Goal: Task Accomplishment & Management: Manage account settings

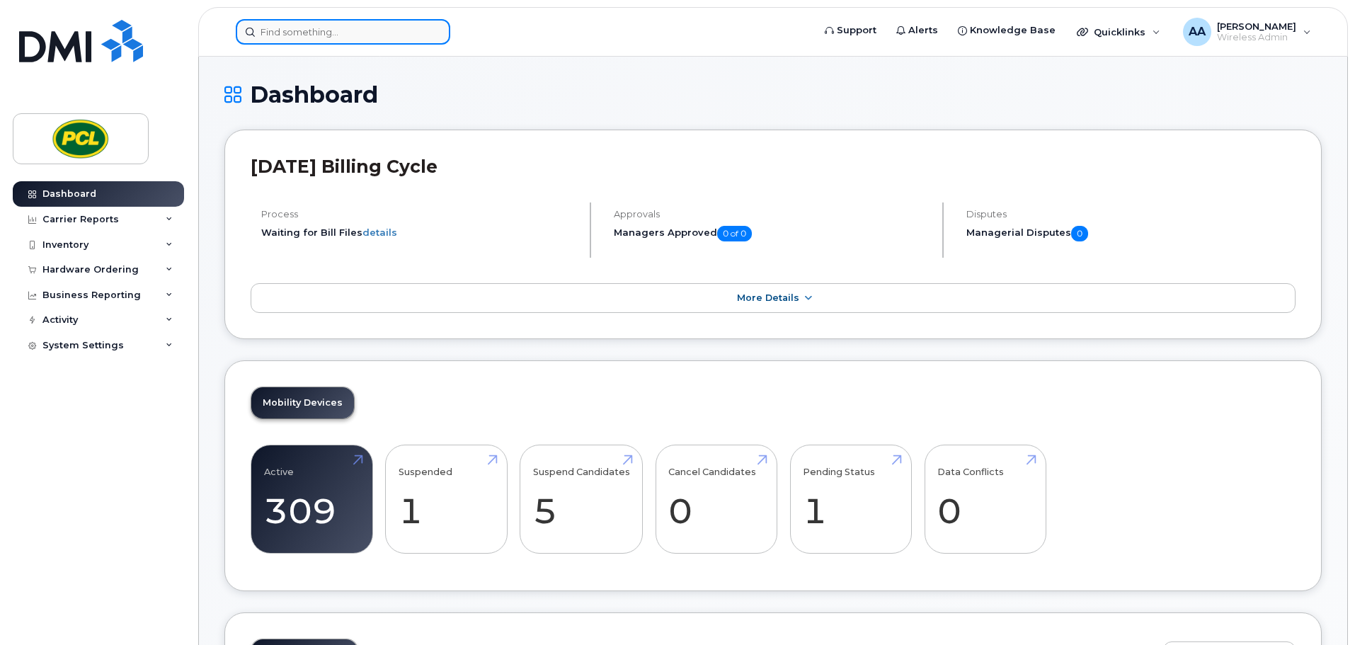
click at [314, 28] on input at bounding box center [343, 31] width 215 height 25
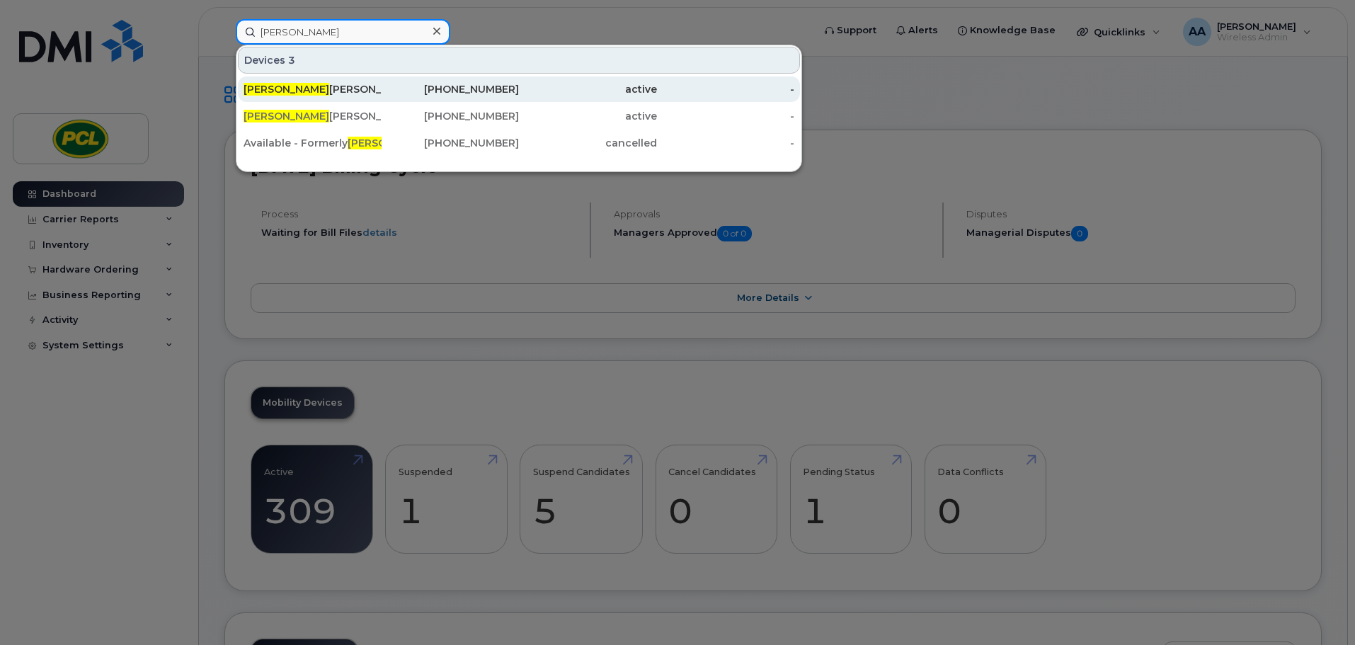
type input "[PERSON_NAME]"
click at [372, 87] on div "Jared Greer - Tablet" at bounding box center [313, 89] width 138 height 14
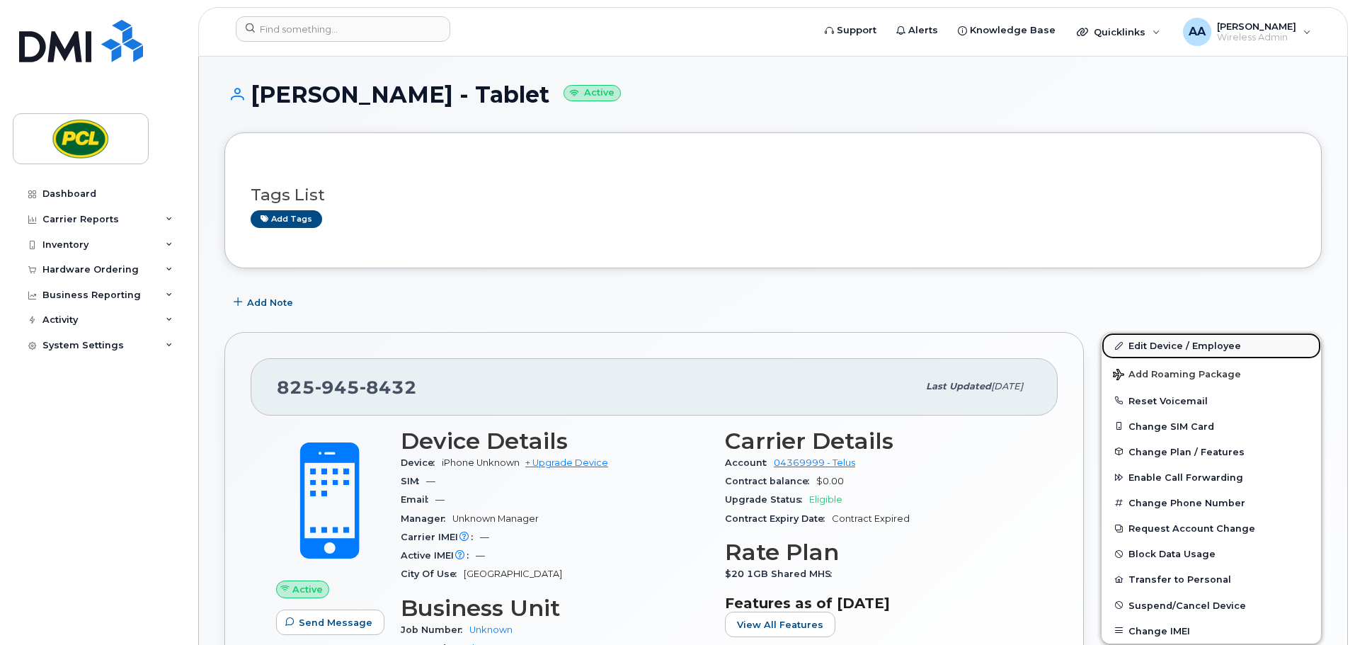
click at [1135, 342] on link "Edit Device / Employee" at bounding box center [1212, 345] width 220 height 25
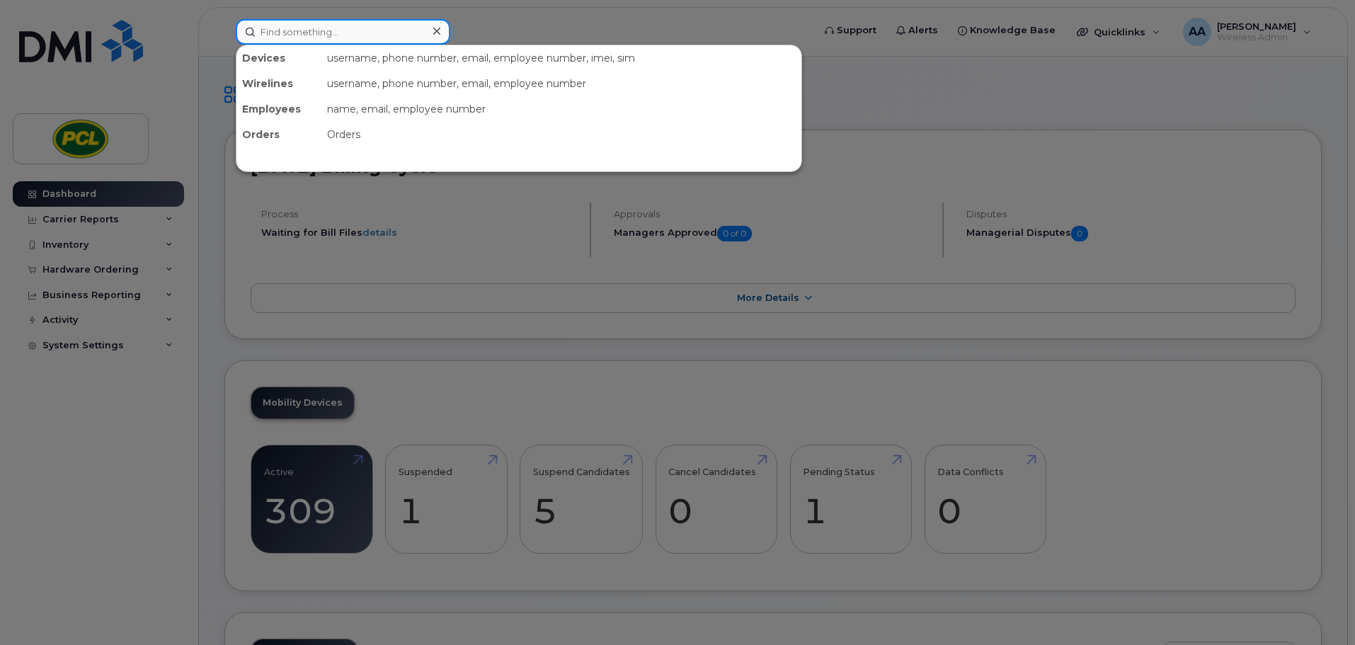
click at [374, 33] on input at bounding box center [343, 31] width 215 height 25
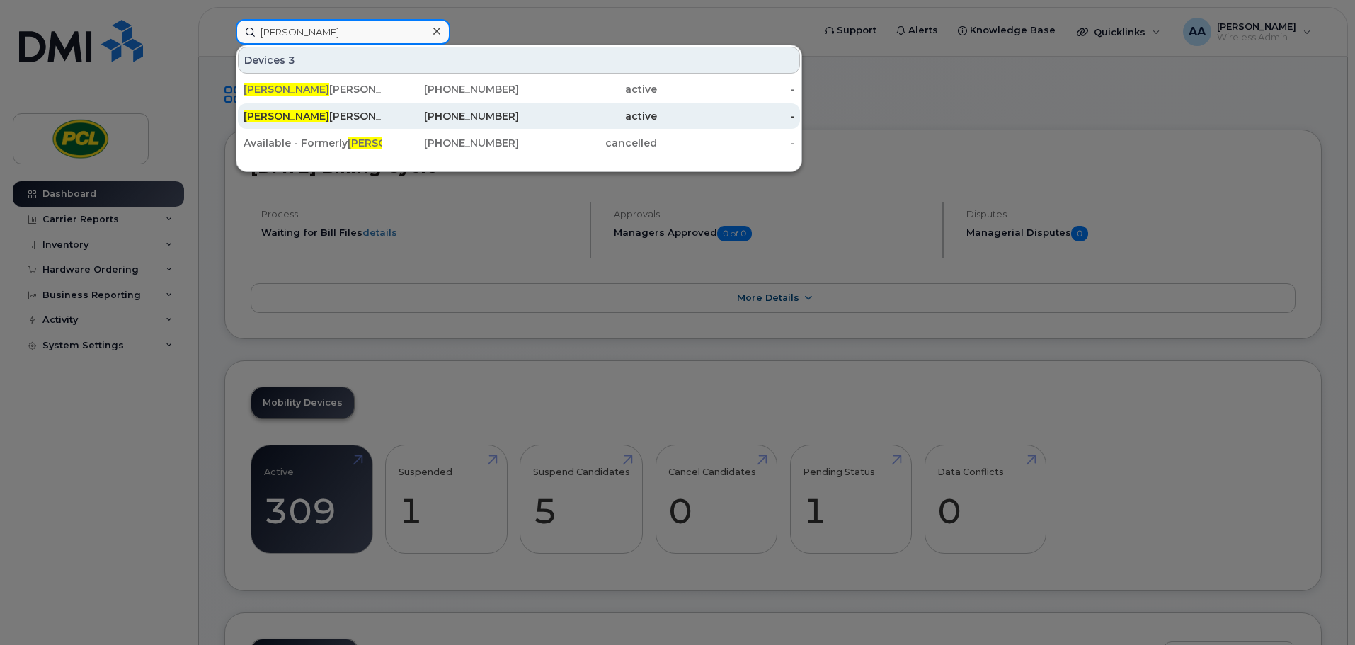
type input "jared"
click at [382, 108] on div "Jared Greer" at bounding box center [451, 115] width 138 height 25
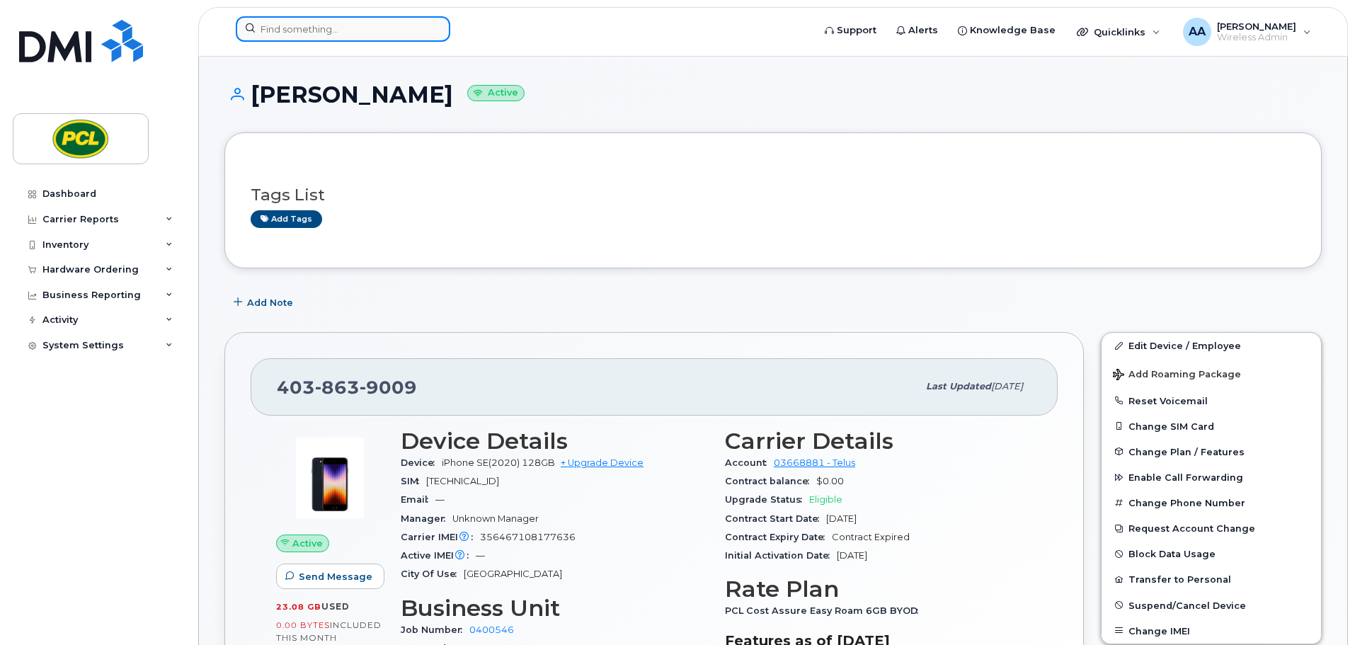
click at [357, 27] on input at bounding box center [343, 28] width 215 height 25
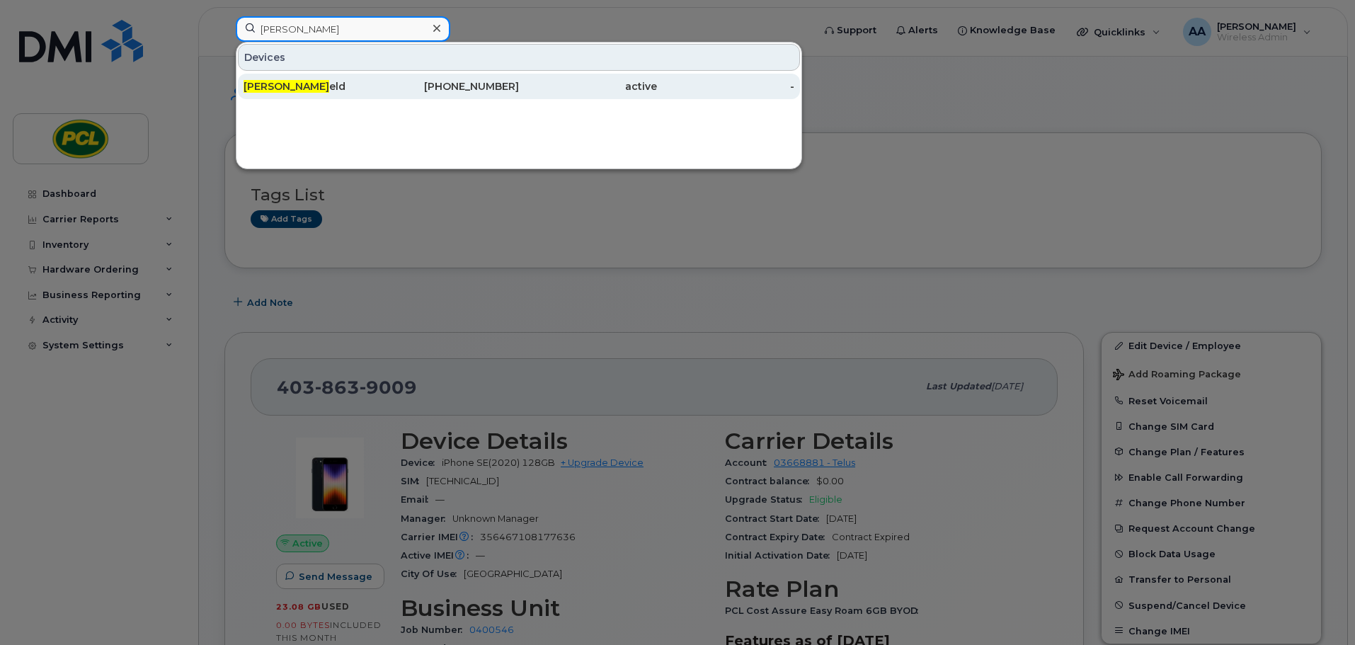
type input "gary w"
click at [321, 89] on div "Gary W eld" at bounding box center [313, 86] width 138 height 14
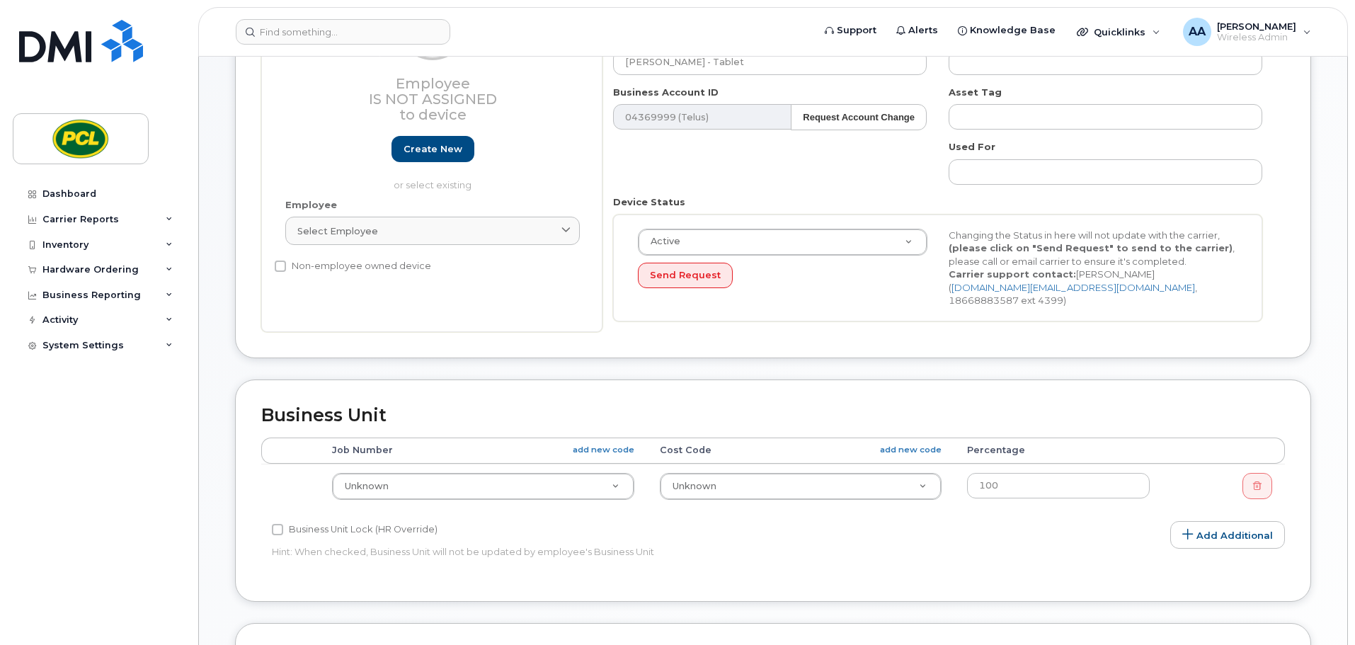
scroll to position [283, 0]
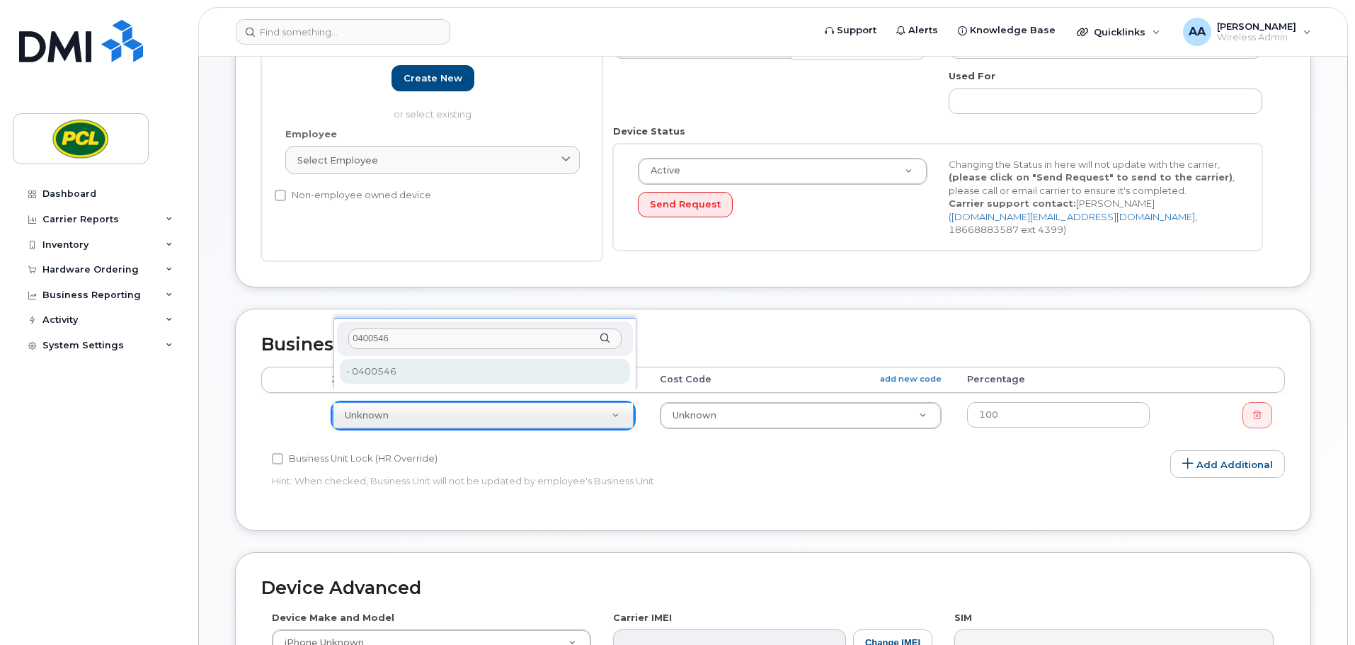
type input "0400546"
type input "2193440"
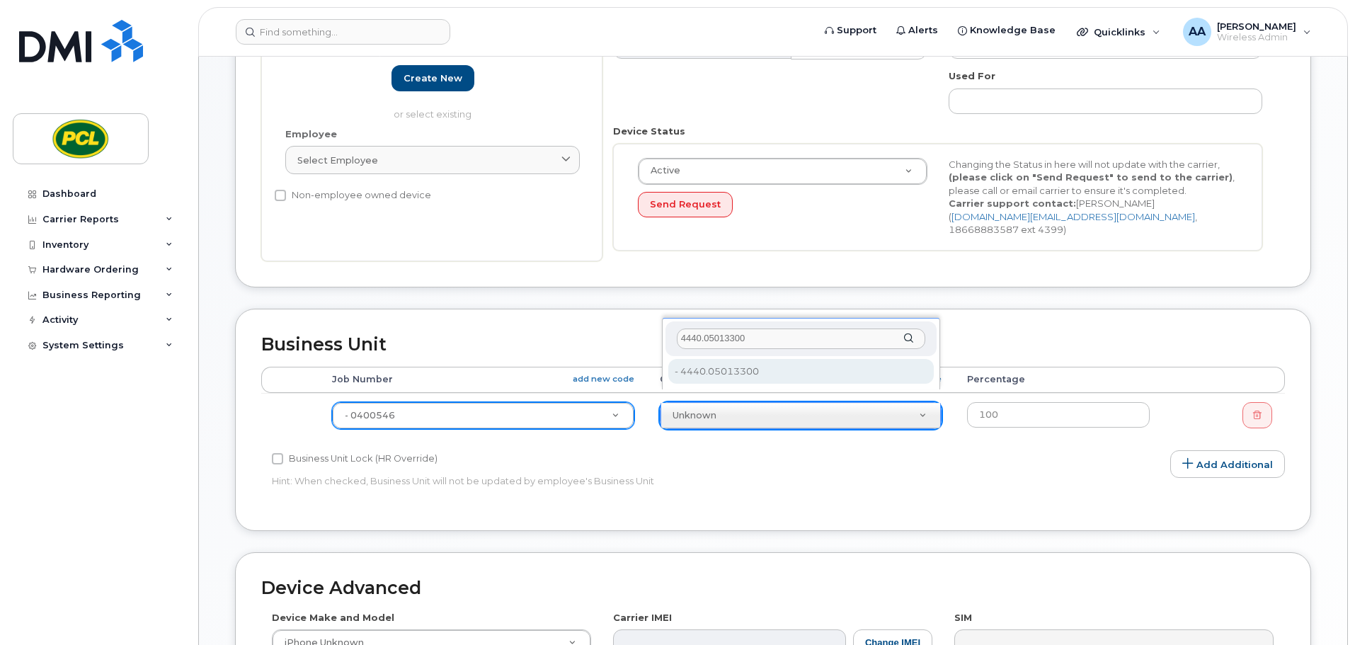
type input "4440.05013300"
type input "6817"
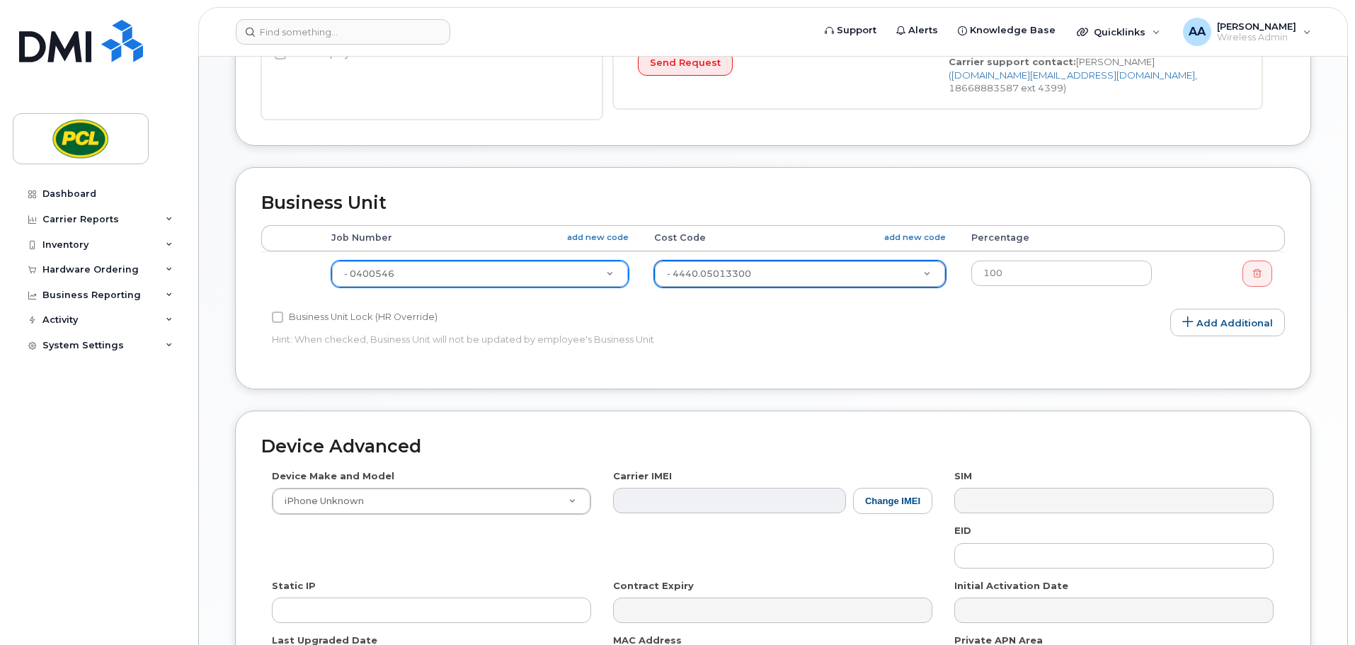
scroll to position [600, 0]
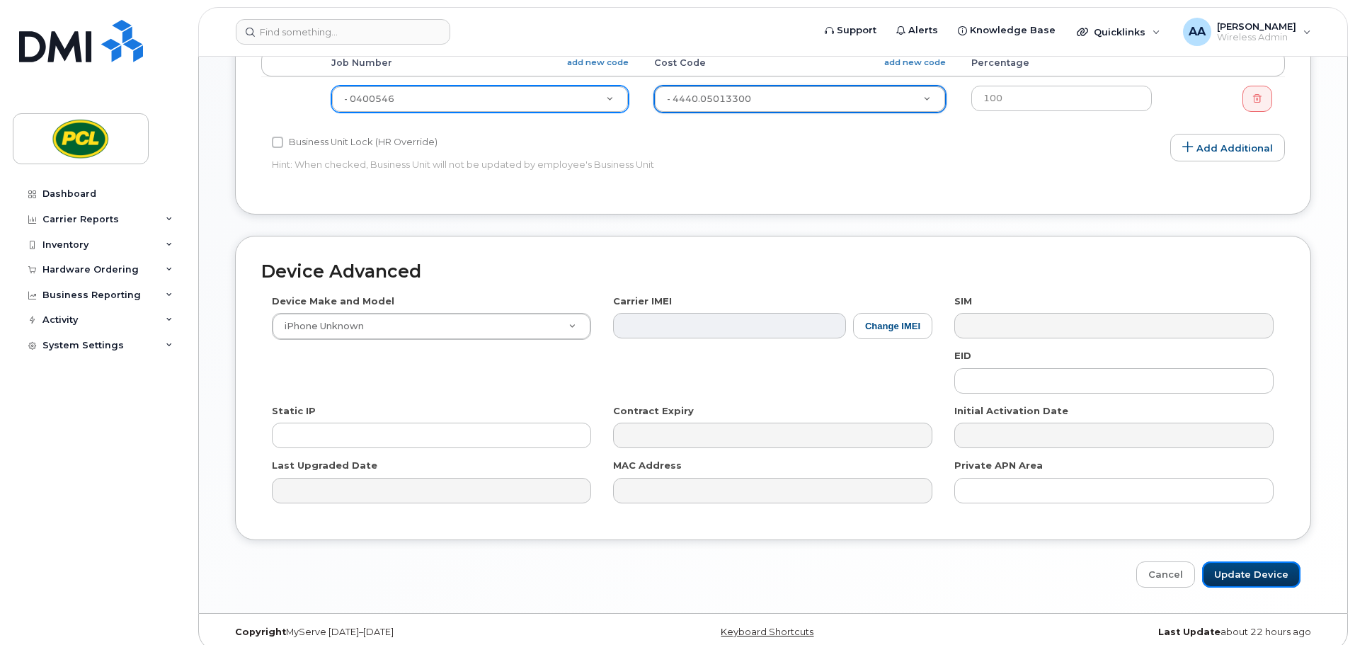
drag, startPoint x: 1236, startPoint y: 563, endPoint x: 1143, endPoint y: 559, distance: 92.8
click at [1236, 563] on input "Update Device" at bounding box center [1251, 575] width 98 height 26
type input "Saving..."
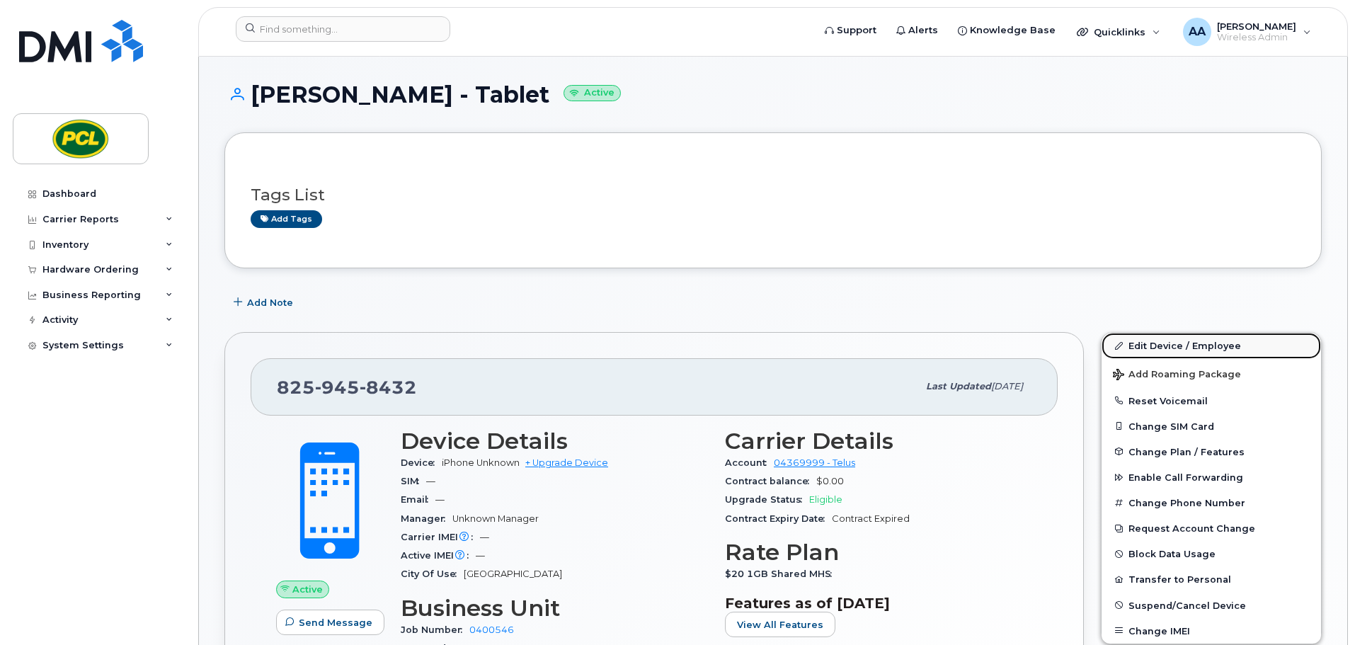
drag, startPoint x: 1198, startPoint y: 340, endPoint x: 1147, endPoint y: 340, distance: 50.3
click at [1198, 340] on link "Edit Device / Employee" at bounding box center [1212, 345] width 220 height 25
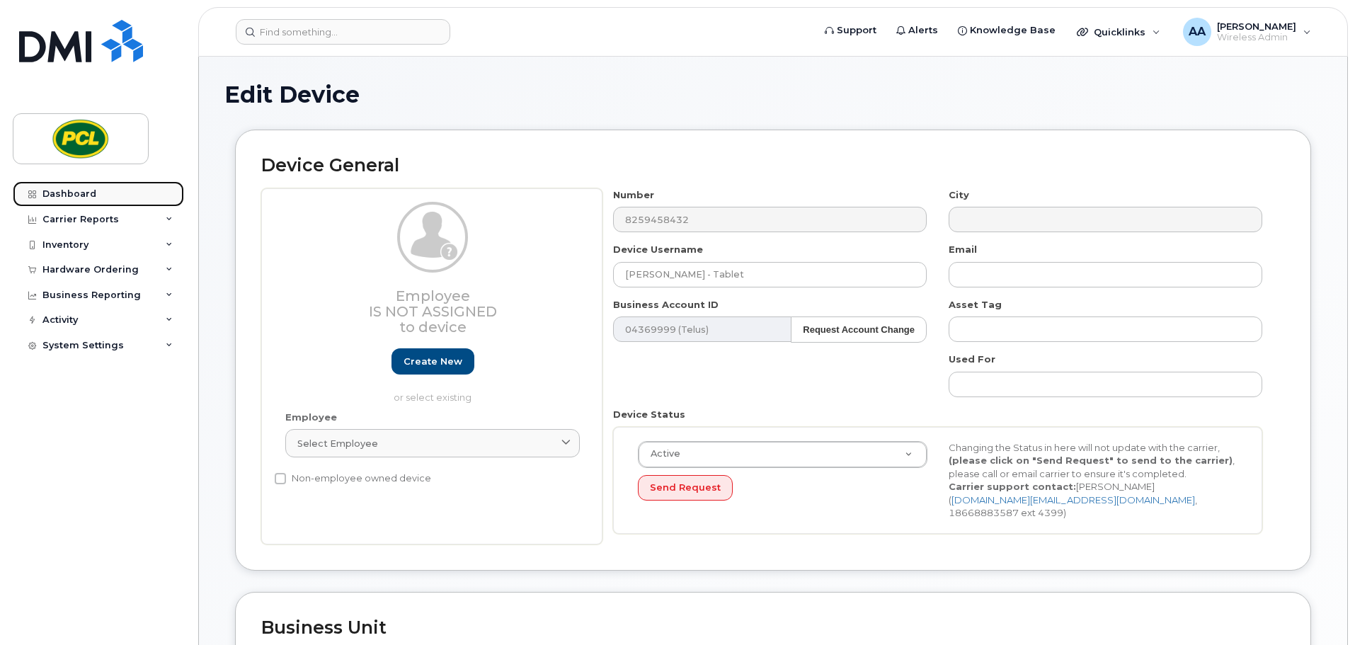
click at [95, 195] on link "Dashboard" at bounding box center [98, 193] width 171 height 25
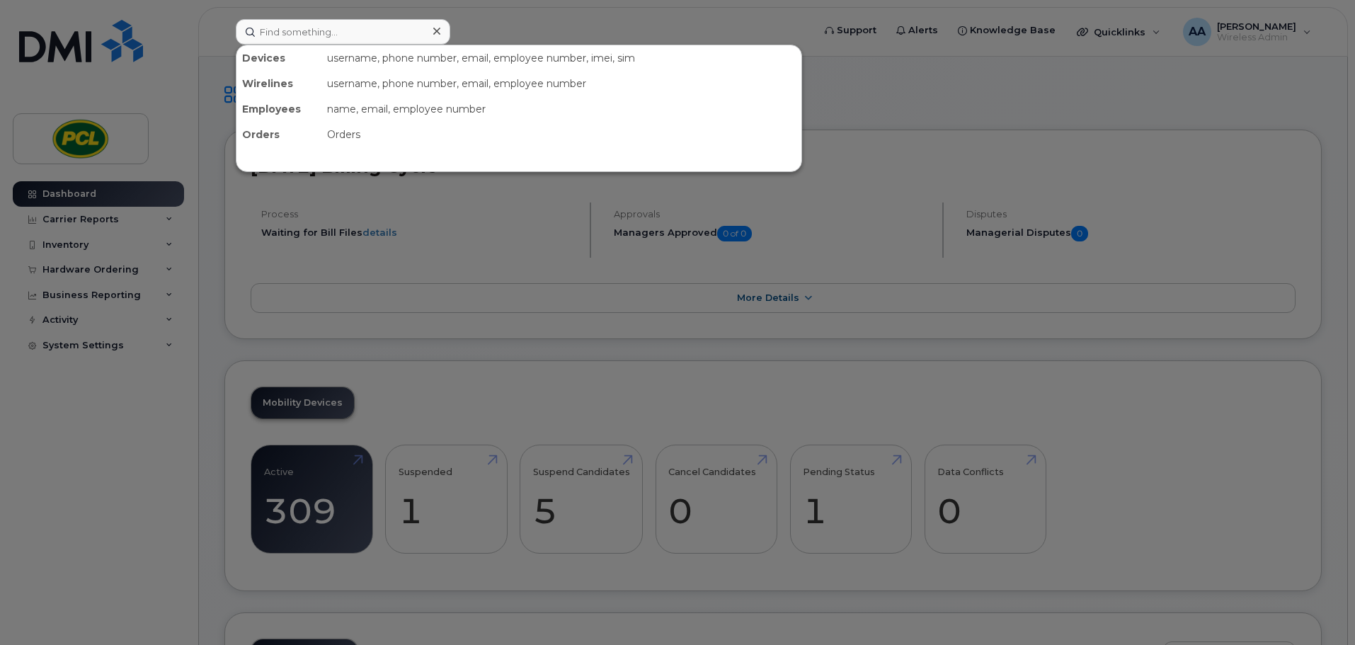
click at [319, 25] on input at bounding box center [343, 31] width 215 height 25
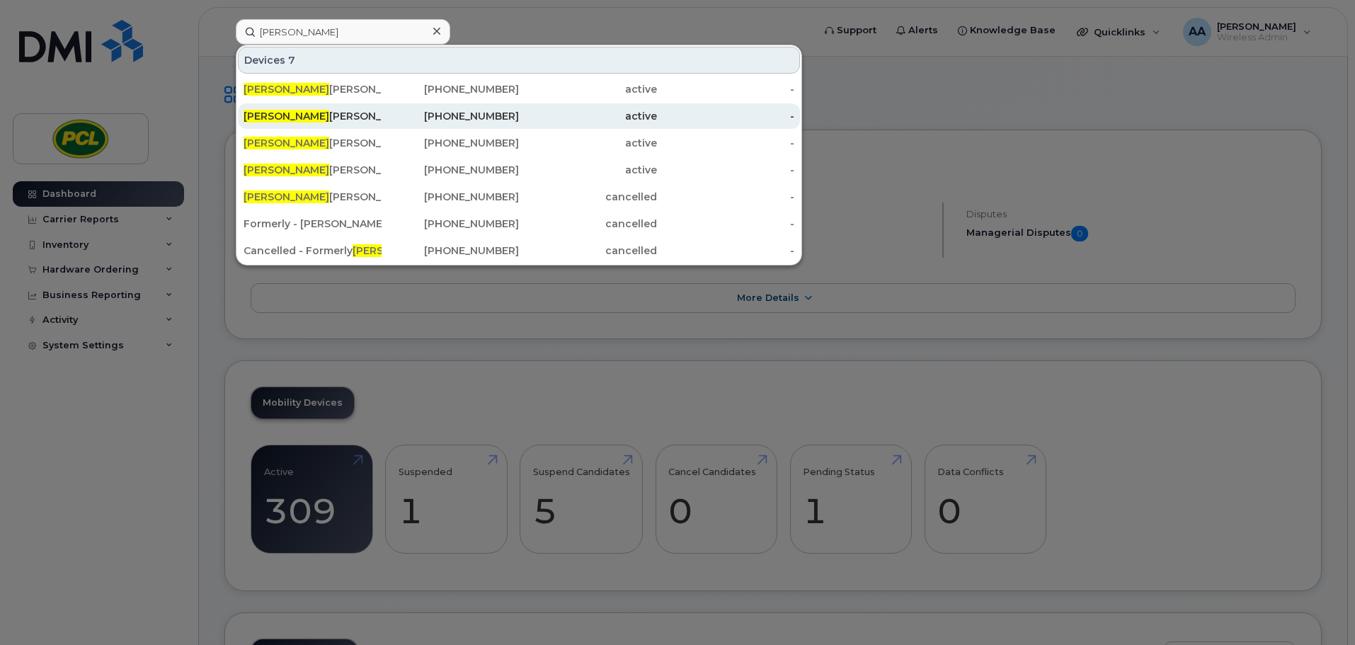
click at [369, 116] on div "Chris Henderson" at bounding box center [313, 116] width 138 height 14
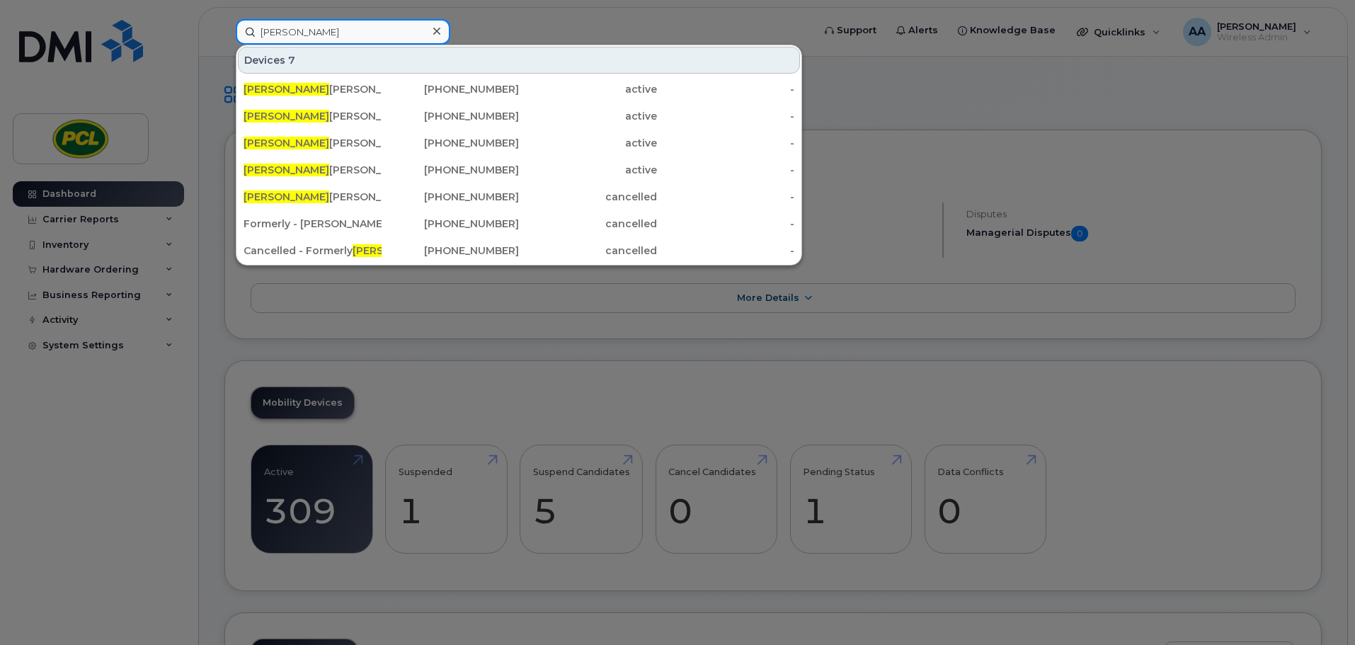
click at [323, 33] on input "chris" at bounding box center [343, 31] width 215 height 25
drag, startPoint x: 301, startPoint y: 31, endPoint x: 166, endPoint y: 29, distance: 135.3
click at [224, 29] on div "chris Devices 7 Chris Bennie 403-815-5409 active - Chris Henderson 403-801-4990…" at bounding box center [519, 31] width 591 height 25
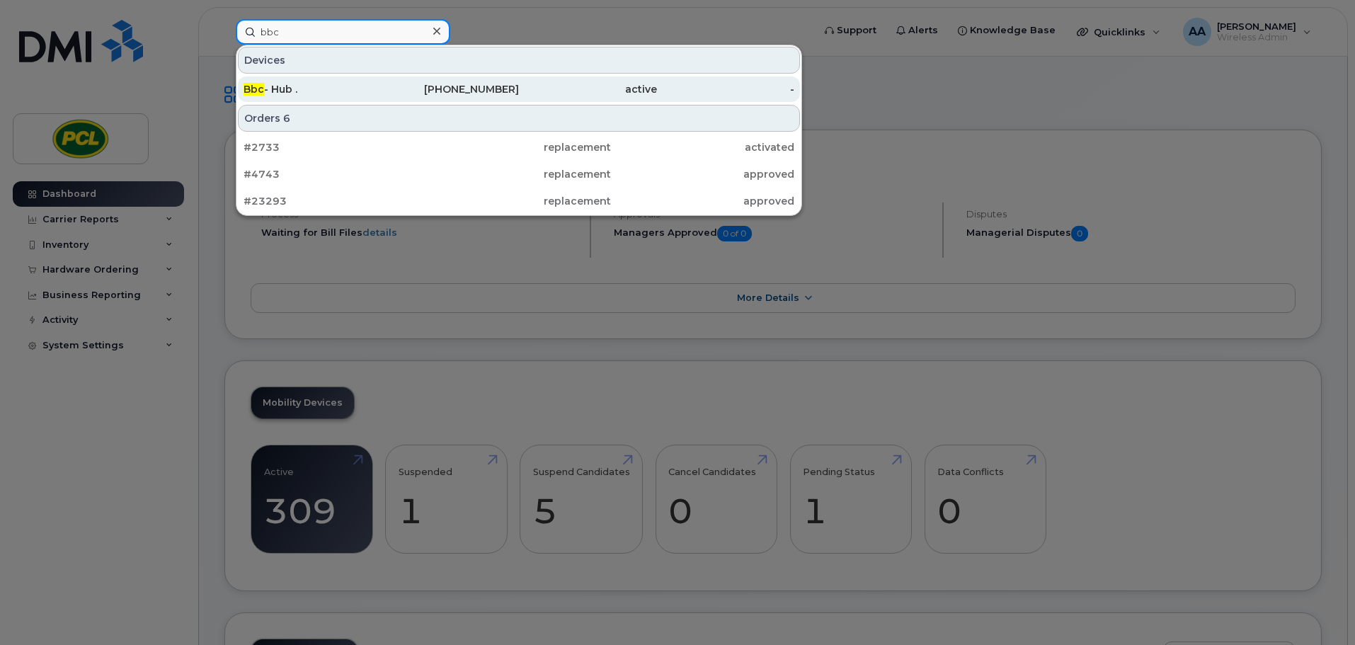
type input "bbc"
click at [300, 84] on div "Bbc - Hub ." at bounding box center [313, 89] width 138 height 14
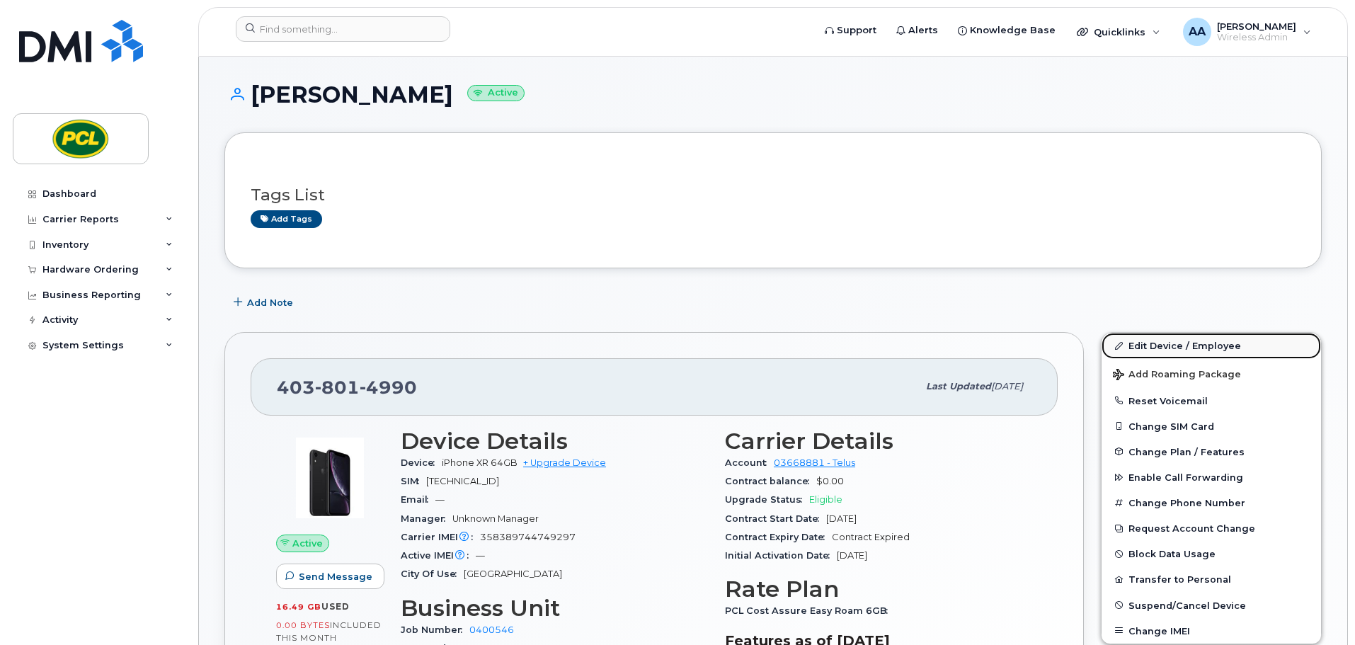
click at [1181, 351] on link "Edit Device / Employee" at bounding box center [1212, 345] width 220 height 25
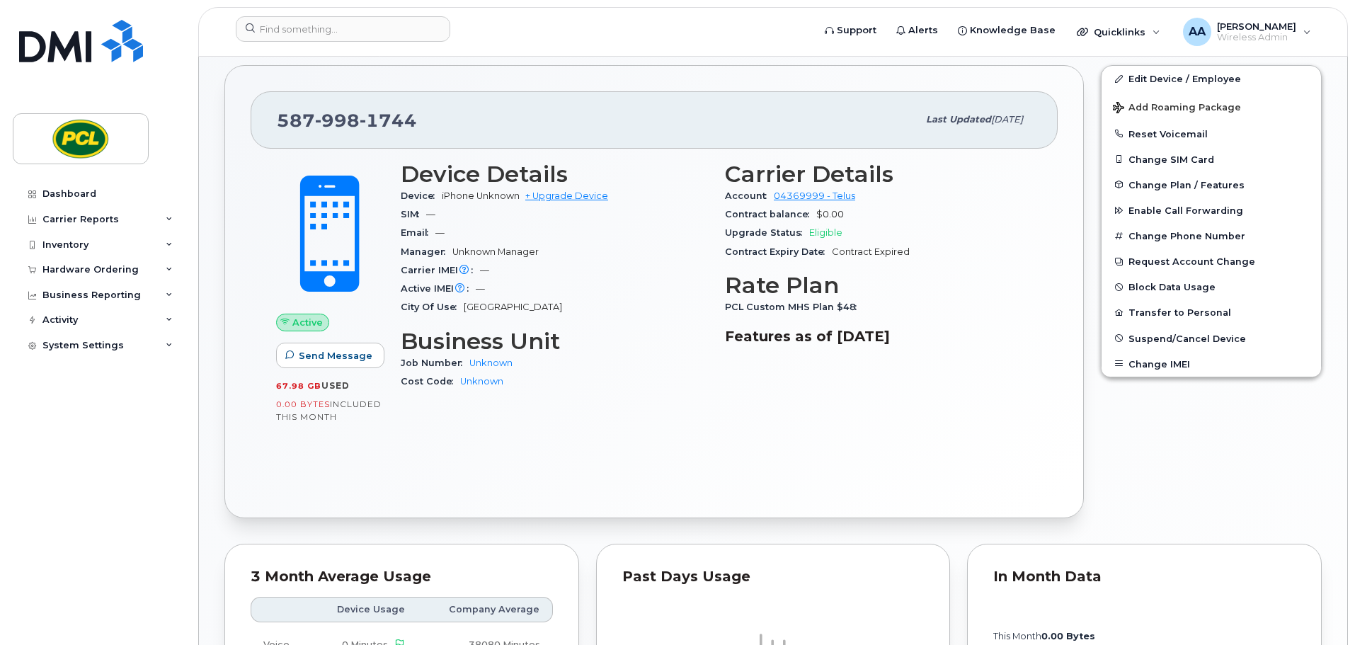
scroll to position [196, 0]
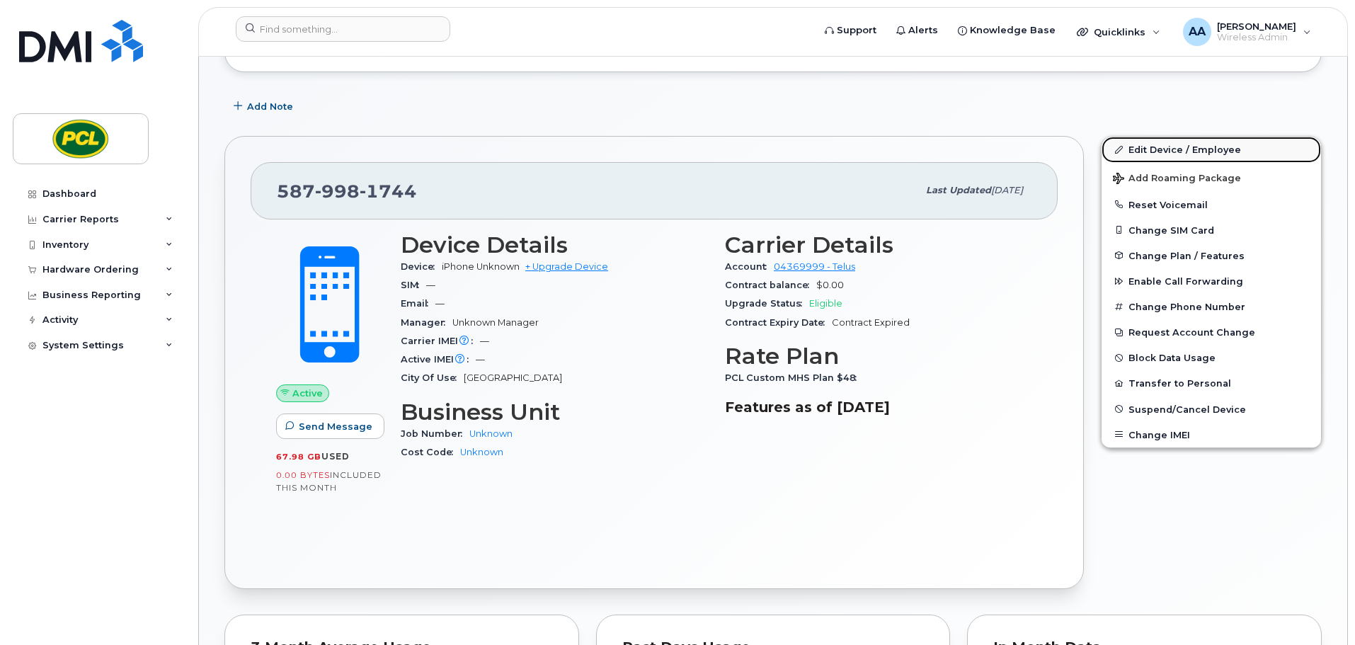
drag, startPoint x: 1159, startPoint y: 147, endPoint x: 1145, endPoint y: 154, distance: 15.5
click at [1159, 147] on link "Edit Device / Employee" at bounding box center [1212, 149] width 220 height 25
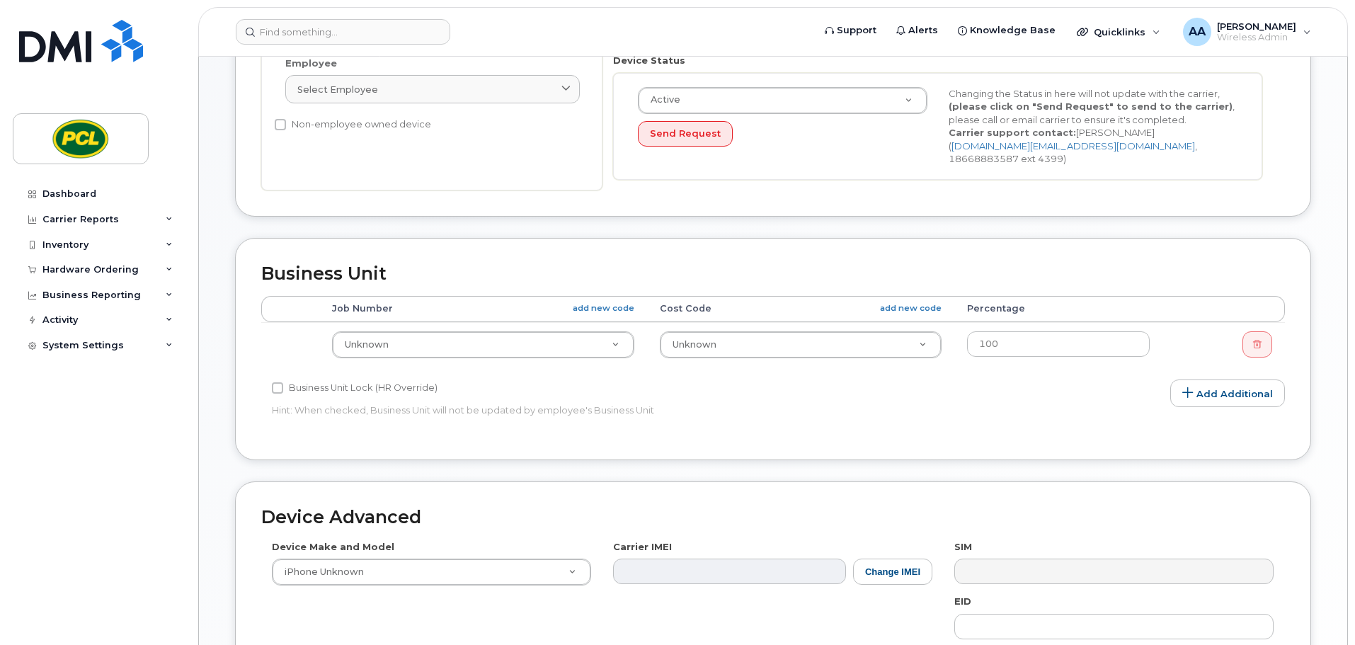
scroll to position [425, 0]
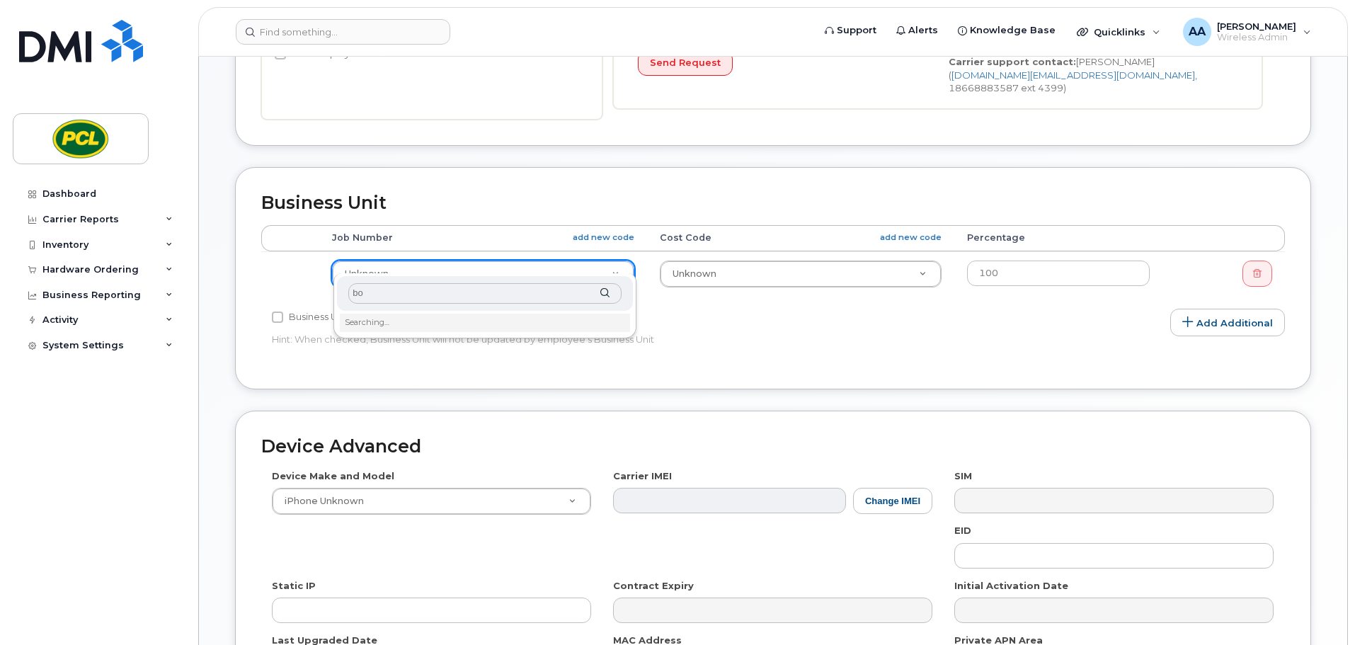
type input "b"
click at [395, 297] on input "text" at bounding box center [484, 293] width 273 height 21
type input "0405542"
type input "2208455"
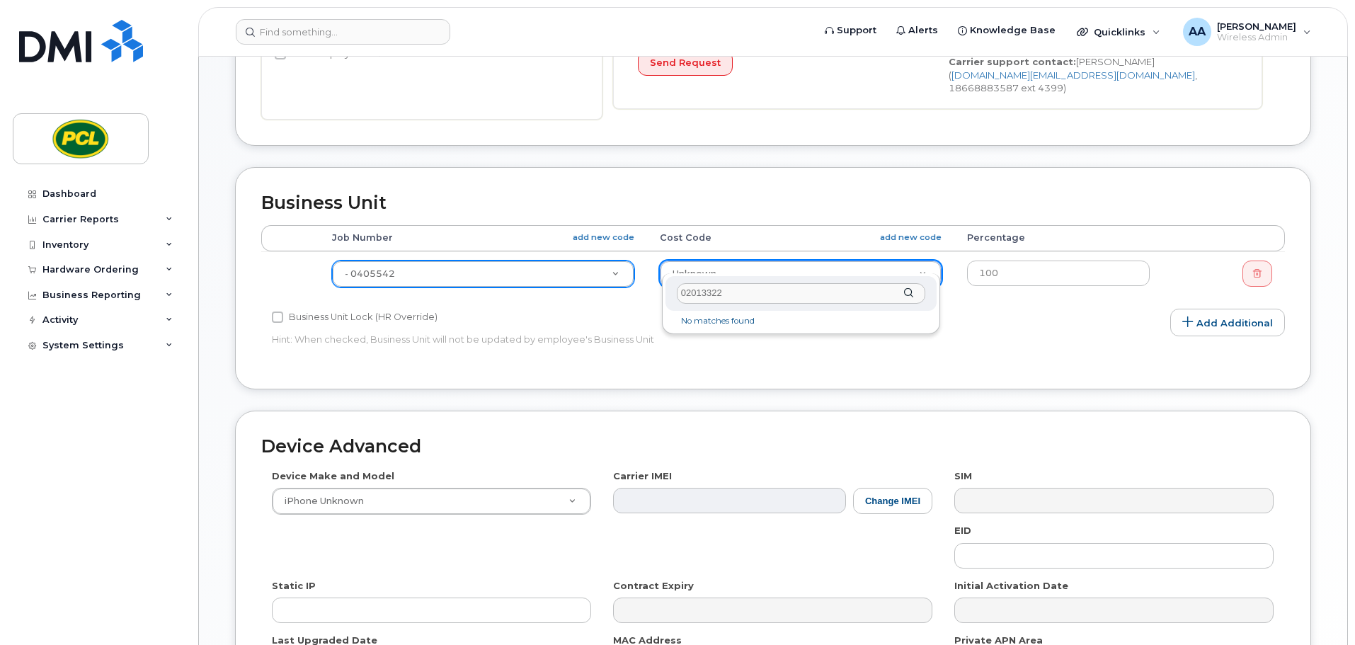
drag, startPoint x: 744, startPoint y: 295, endPoint x: 576, endPoint y: 294, distance: 168.5
click at [576, 294] on body "Support Alerts Knowledge Base Quicklinks Suspend / Cancel Device Change SIM Car…" at bounding box center [677, 204] width 1355 height 1258
type input "0"
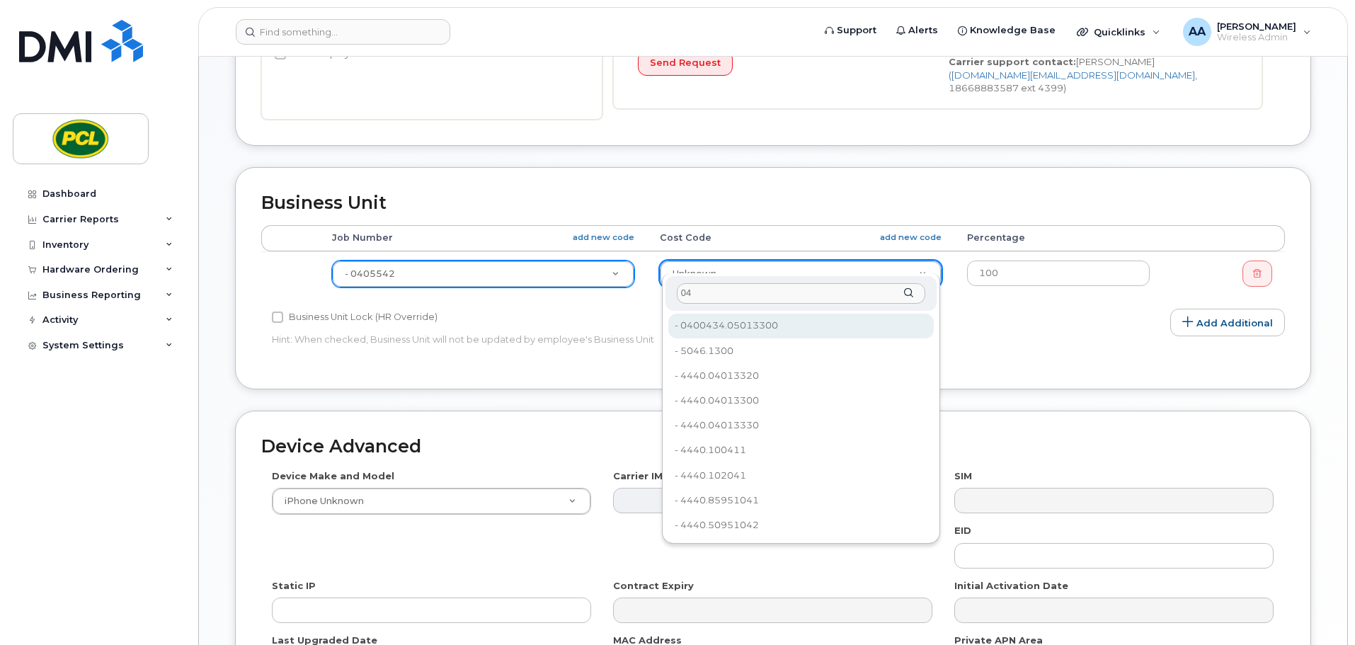
type input "04"
type input "45329"
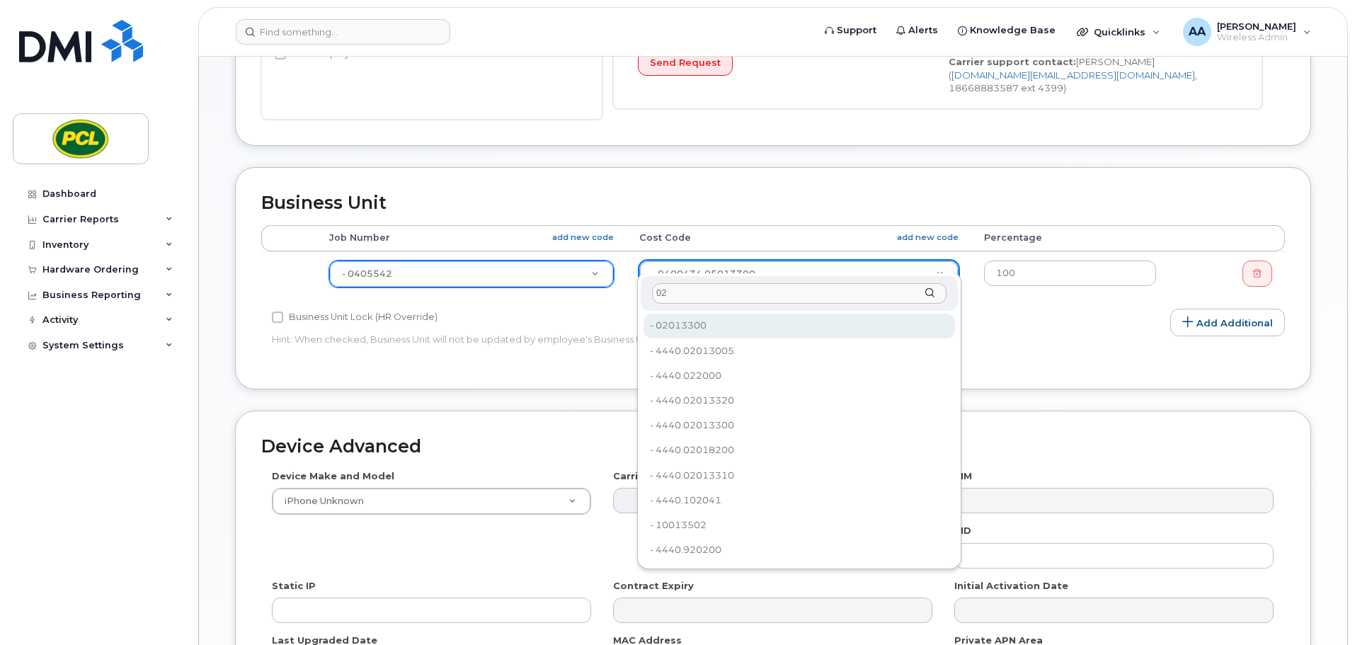
type input "02"
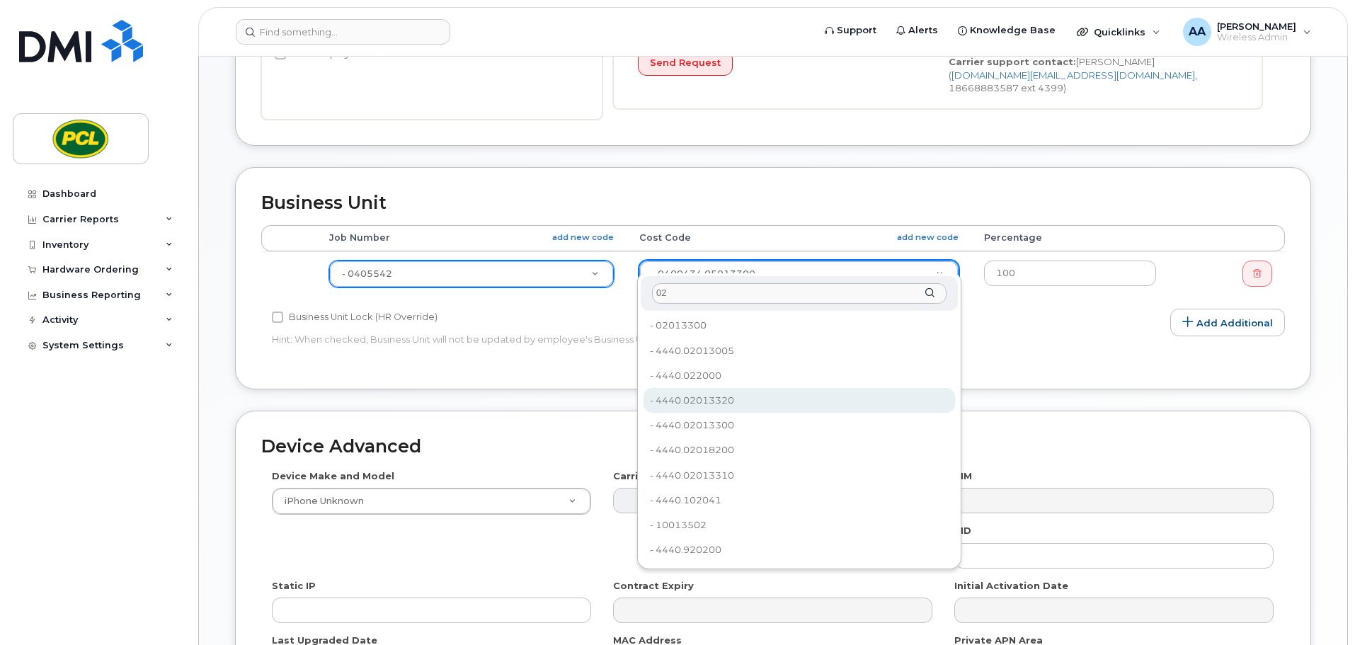
scroll to position [600, 0]
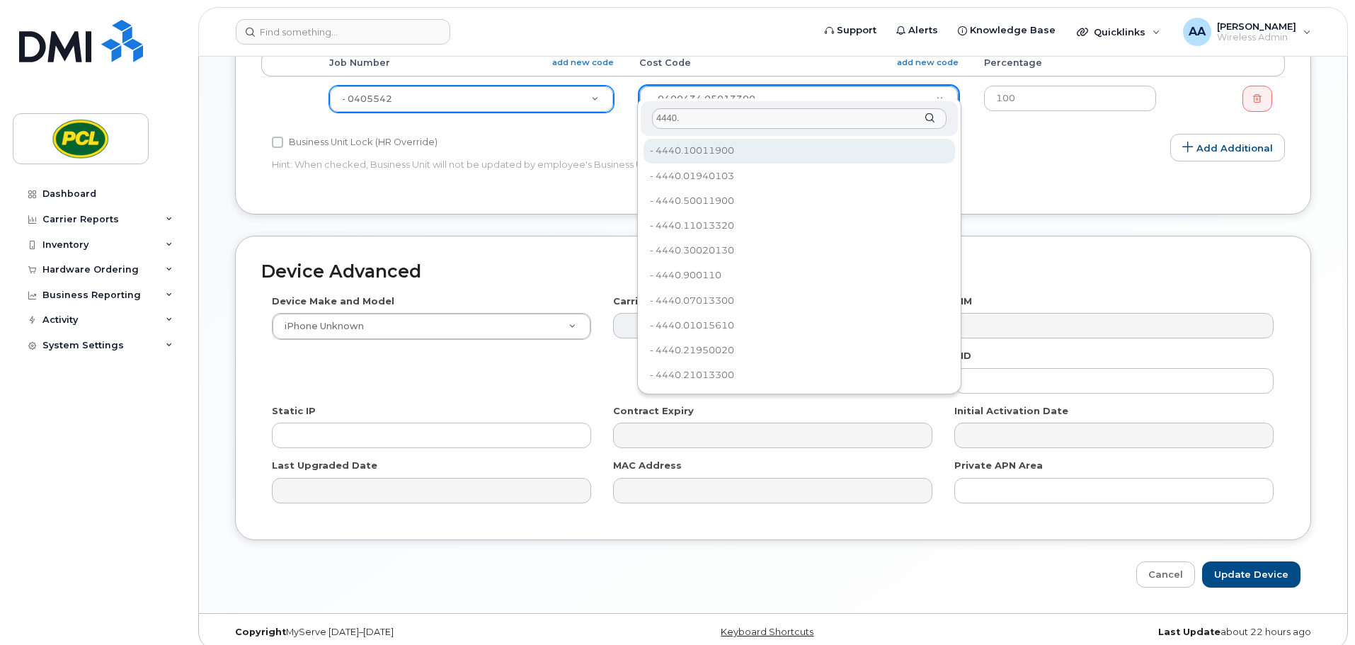
click at [712, 124] on input "4440." at bounding box center [799, 118] width 295 height 21
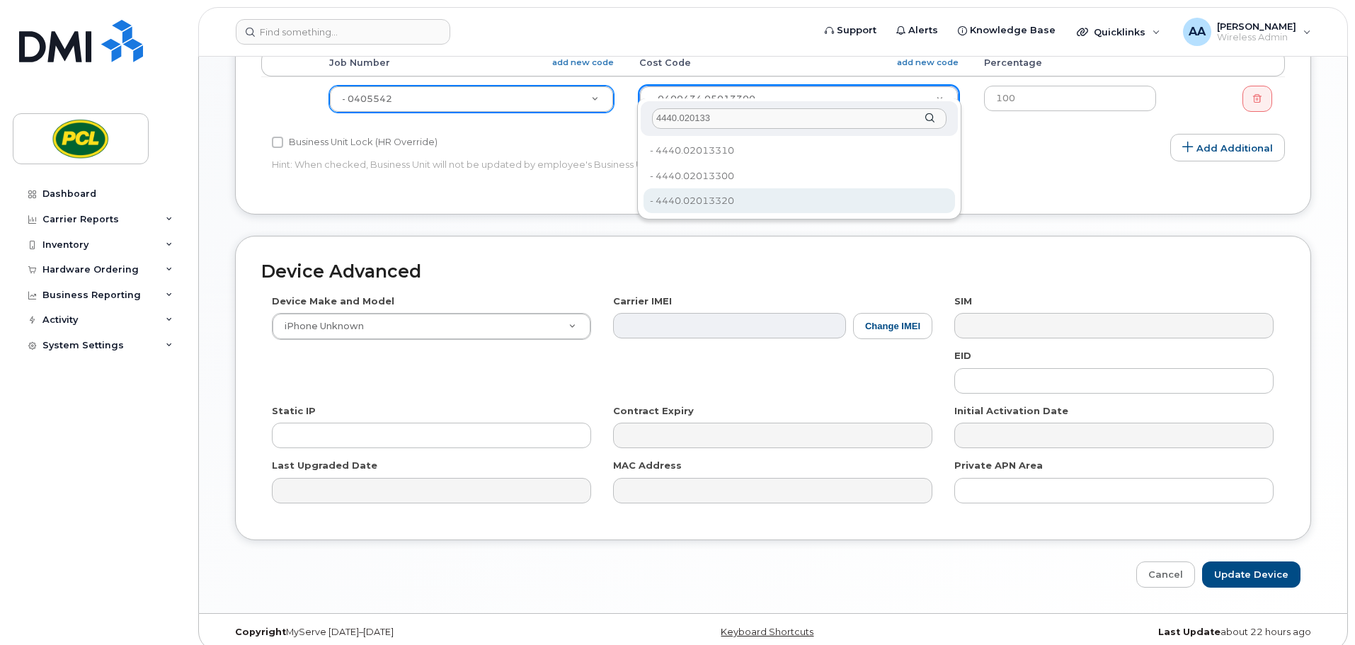
type input "4440.020133"
type input "15234"
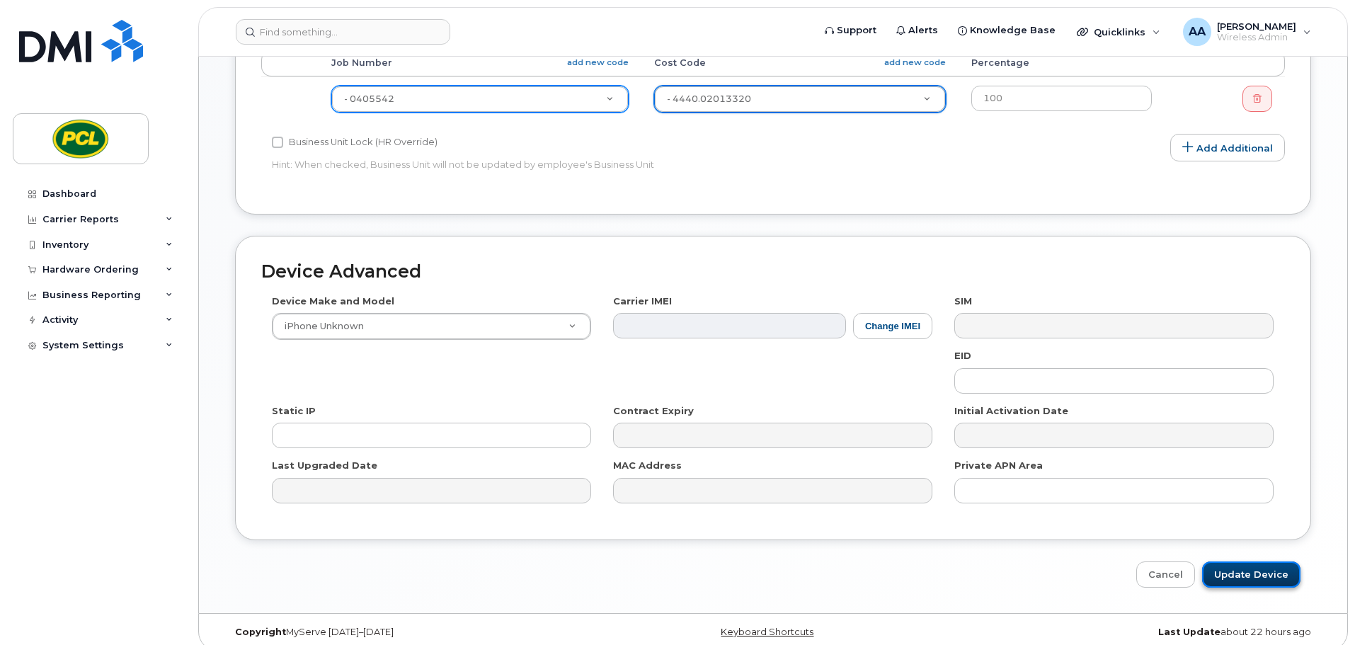
click at [1248, 562] on input "Update Device" at bounding box center [1251, 575] width 98 height 26
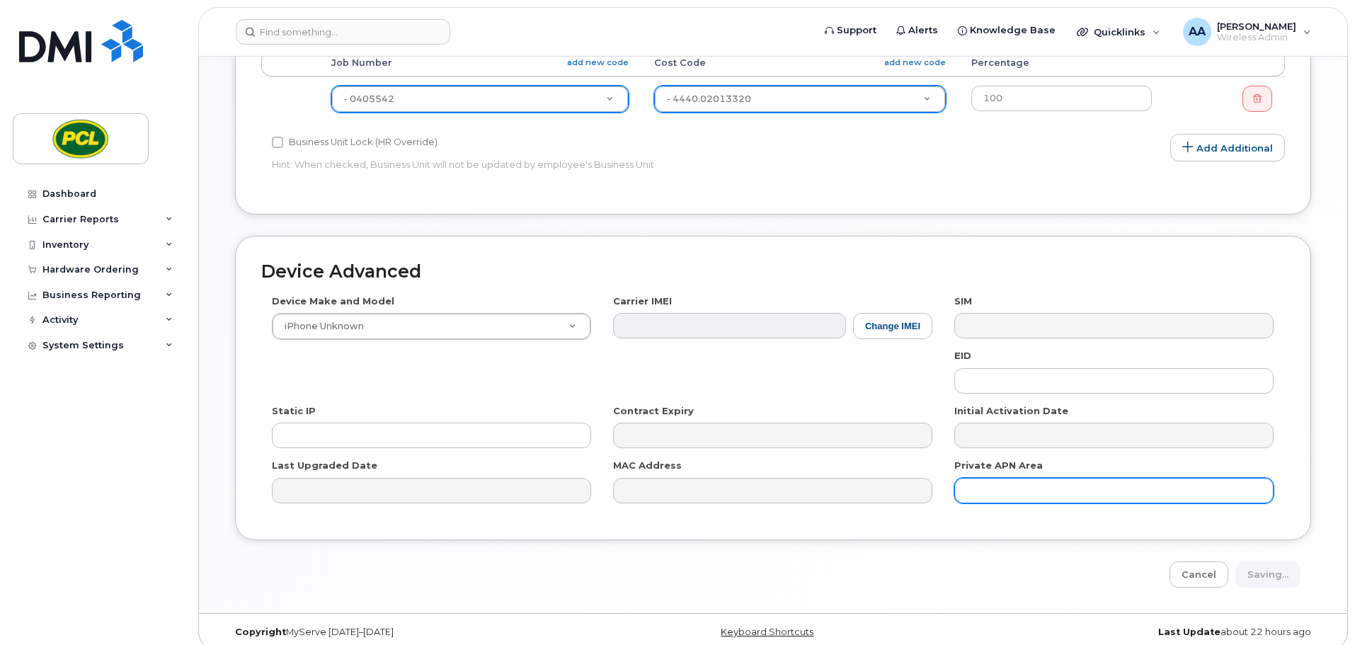
type input "Saving..."
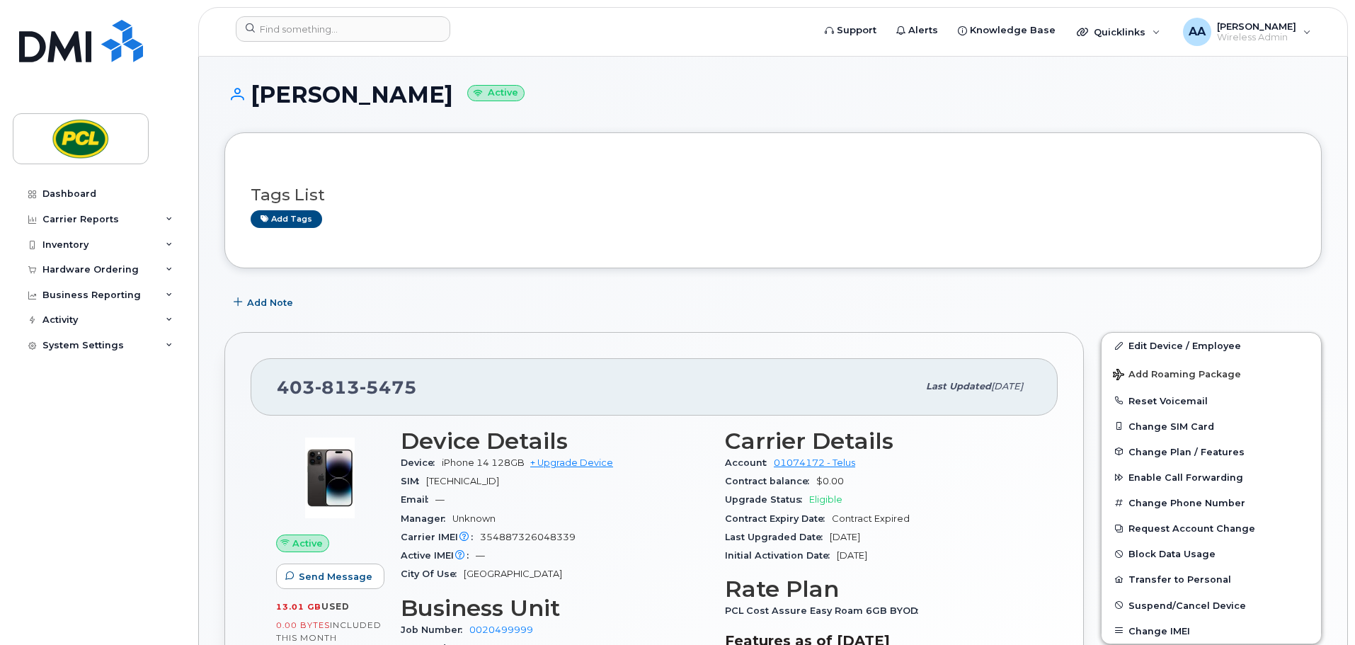
scroll to position [142, 0]
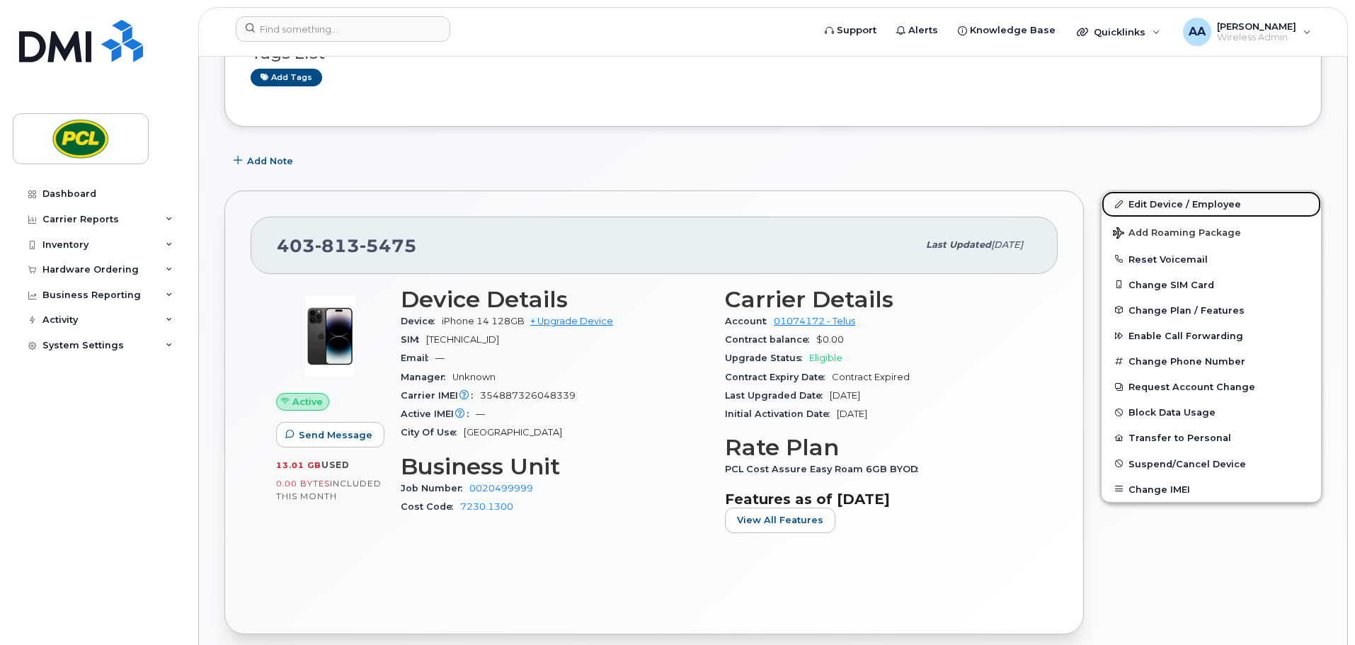
click at [1154, 200] on link "Edit Device / Employee" at bounding box center [1212, 203] width 220 height 25
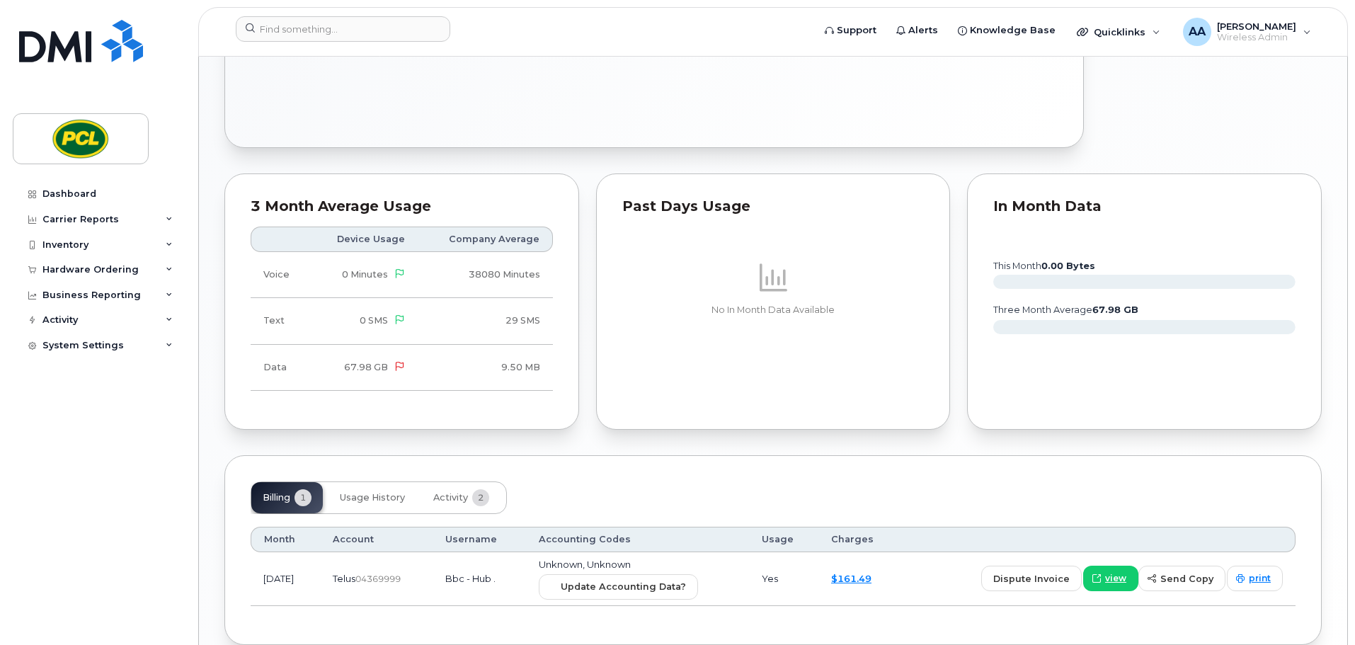
scroll to position [708, 0]
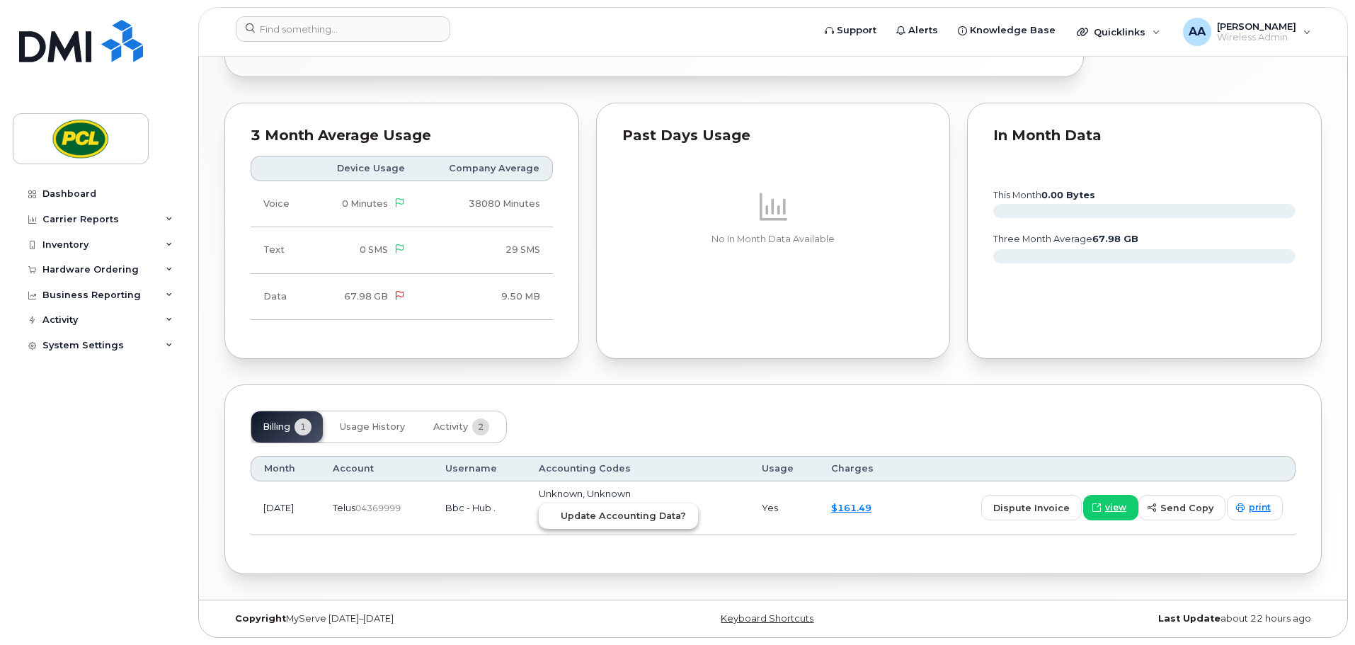
click at [681, 516] on span "Update Accounting Data?" at bounding box center [623, 515] width 125 height 13
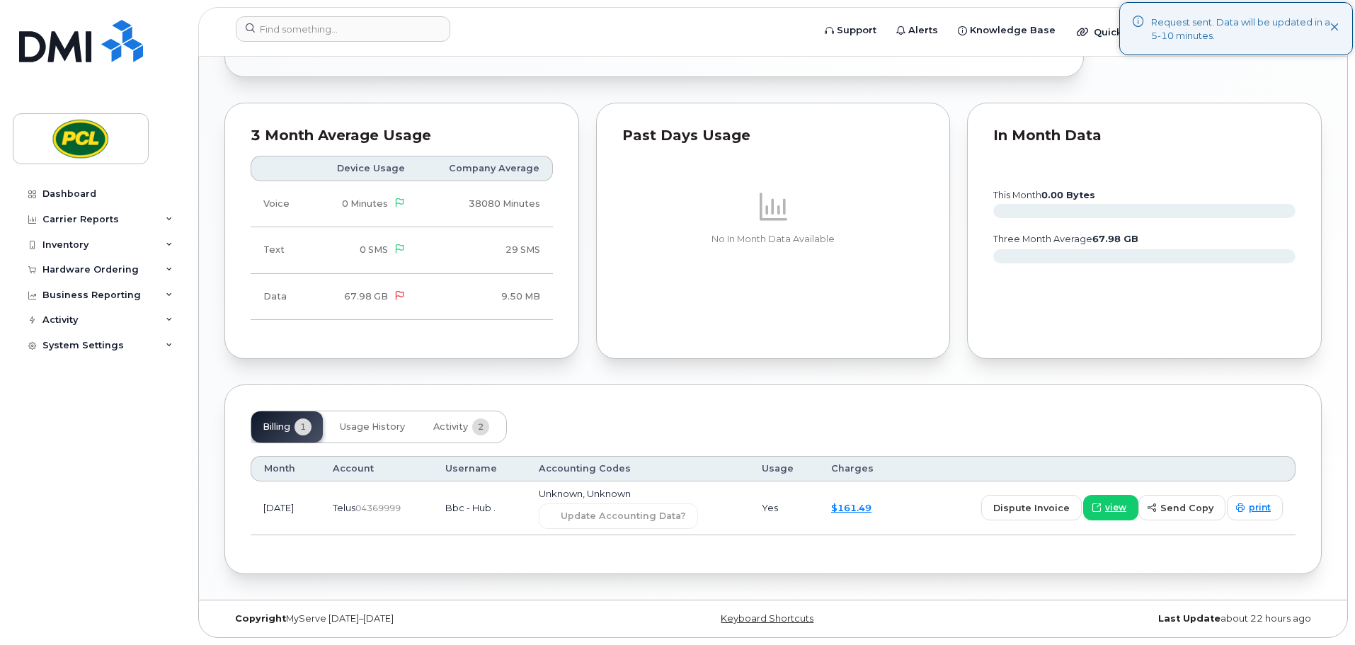
click at [1183, 42] on div "Request sent. Data will be updated in a 5-10 minutes." at bounding box center [1237, 28] width 234 height 53
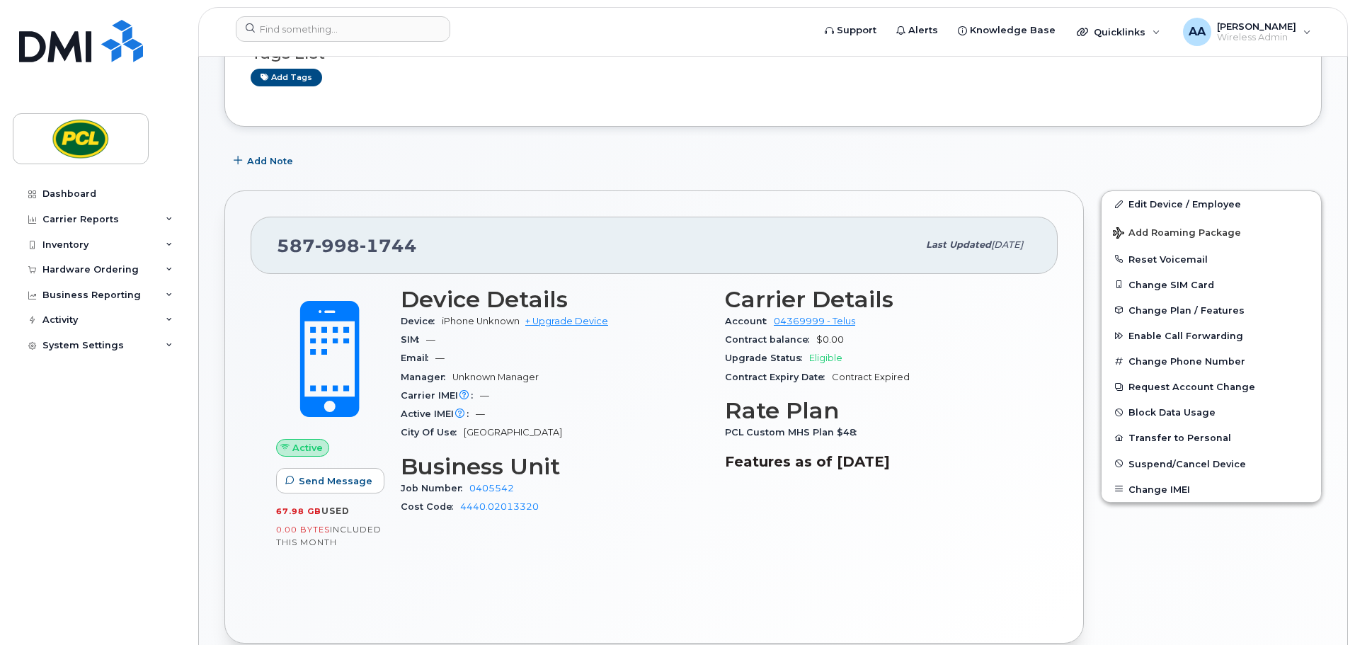
scroll to position [0, 0]
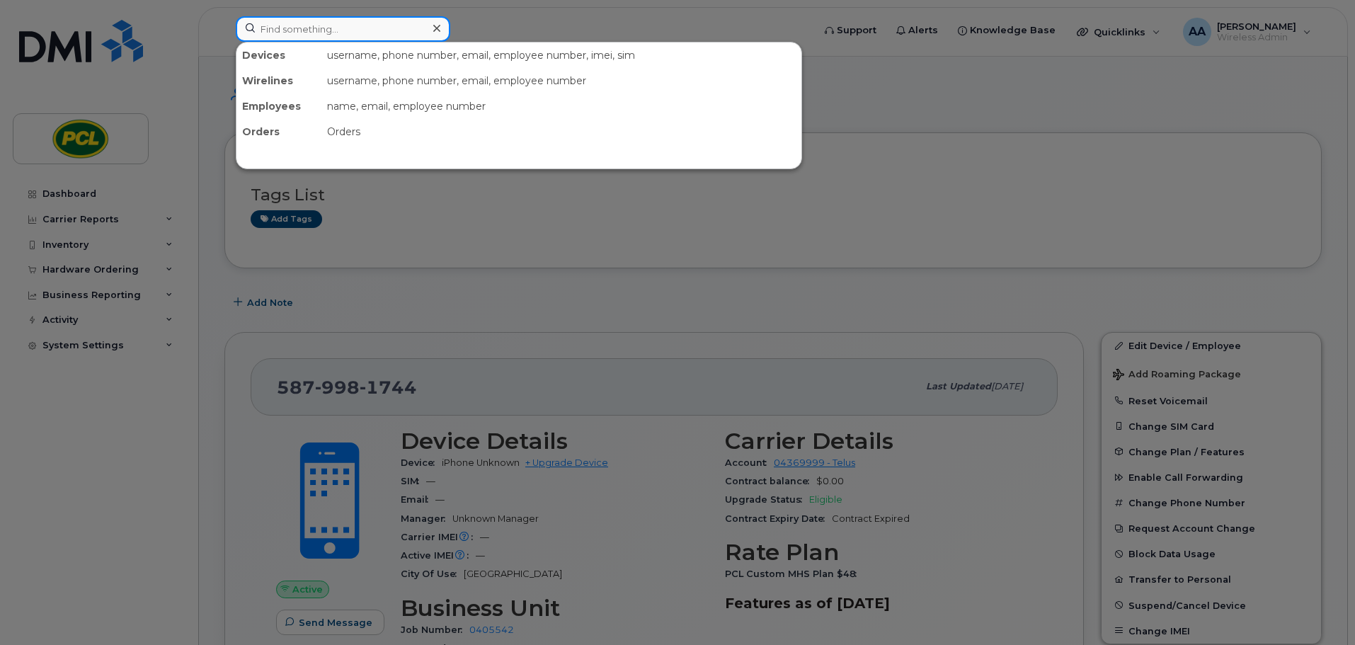
click at [361, 23] on input at bounding box center [343, 28] width 215 height 25
type input "g"
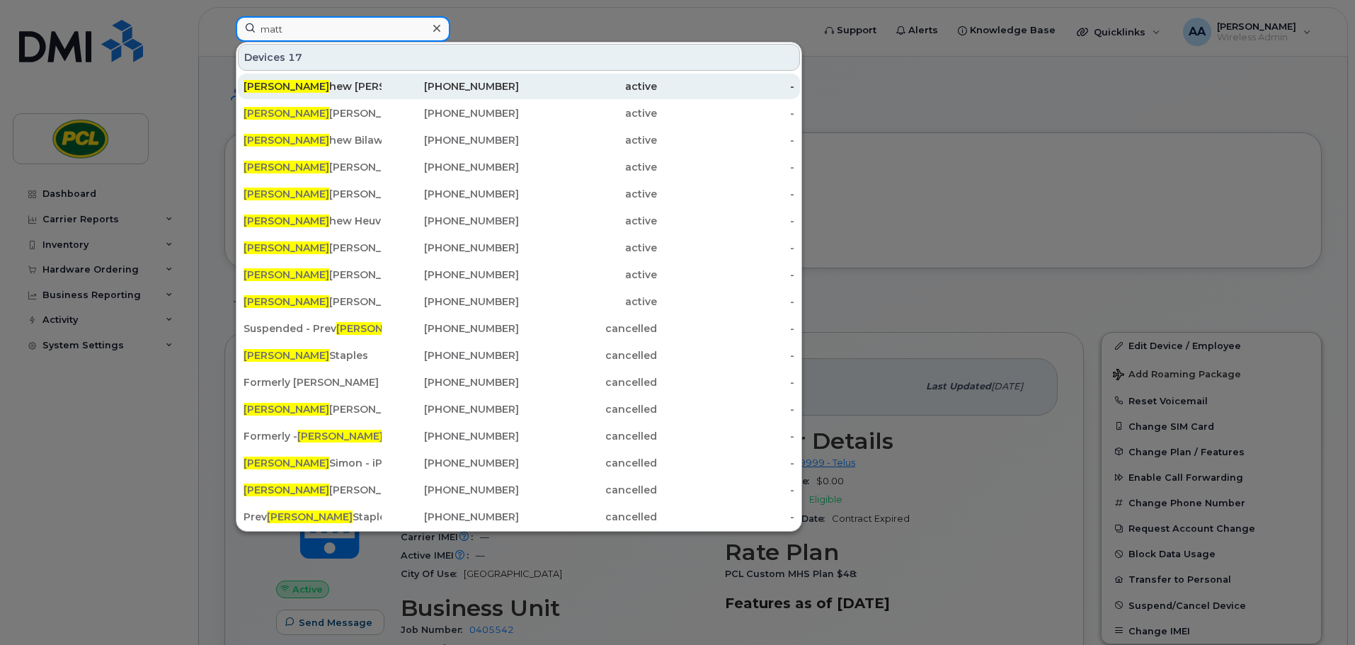
type input "matt"
click at [341, 86] on div "Matt hew Grimard - Tablet" at bounding box center [313, 86] width 138 height 14
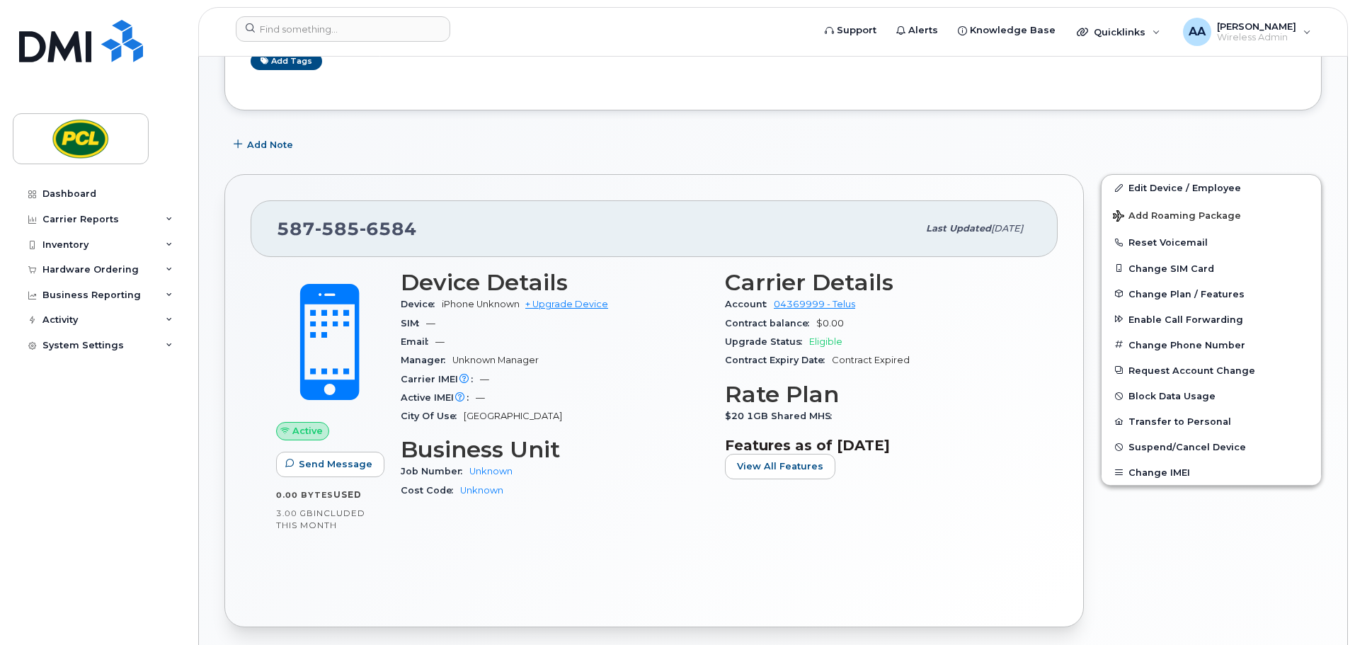
scroll to position [283, 0]
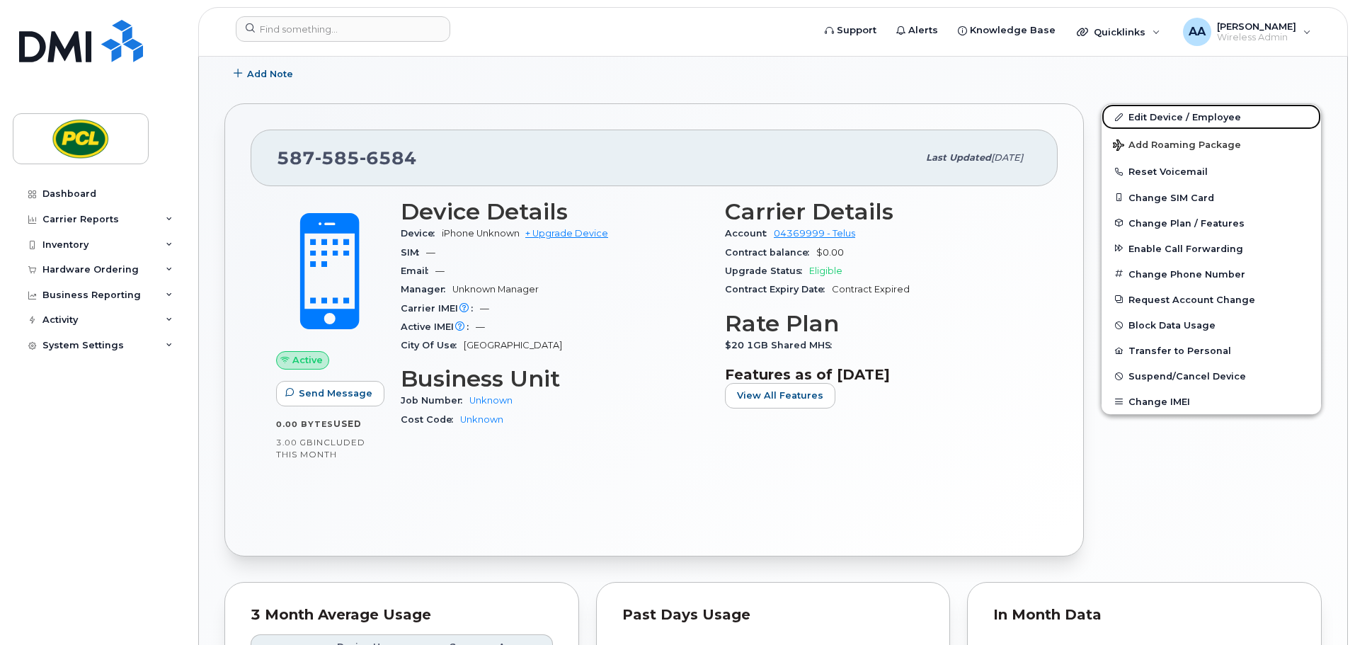
drag, startPoint x: 1207, startPoint y: 115, endPoint x: 1015, endPoint y: 178, distance: 201.8
click at [1207, 115] on link "Edit Device / Employee" at bounding box center [1212, 116] width 220 height 25
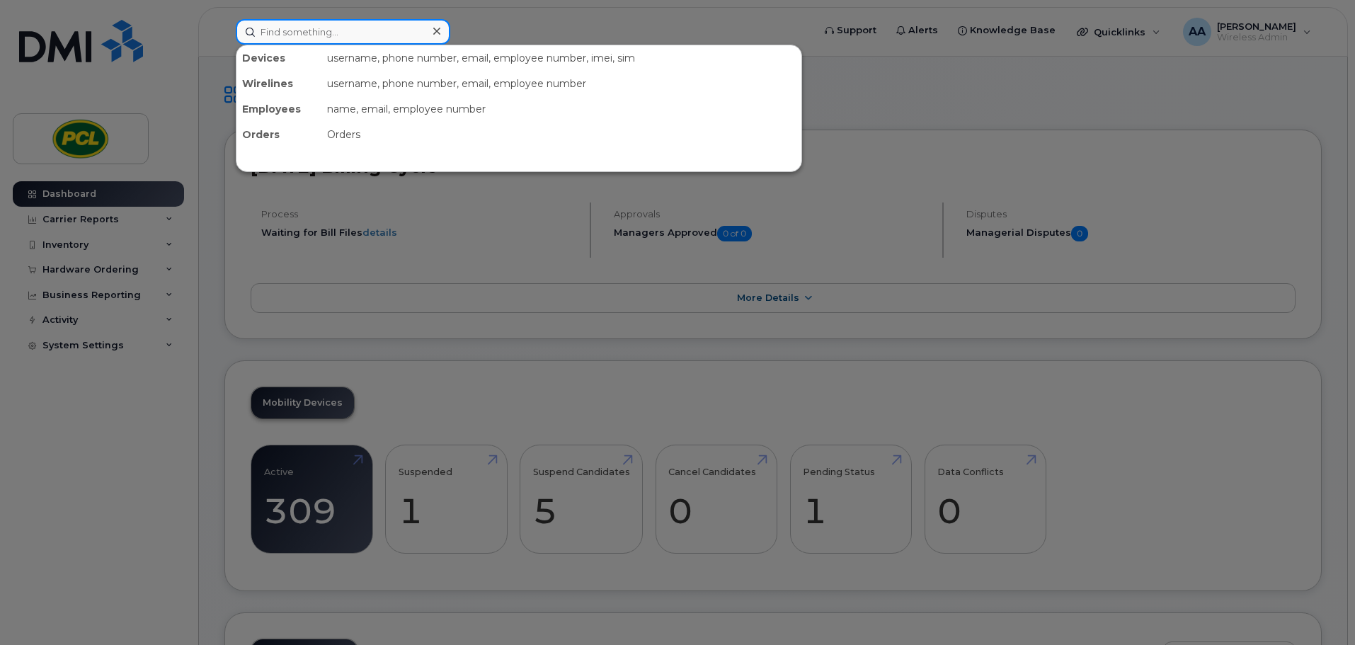
click at [308, 34] on input at bounding box center [343, 31] width 215 height 25
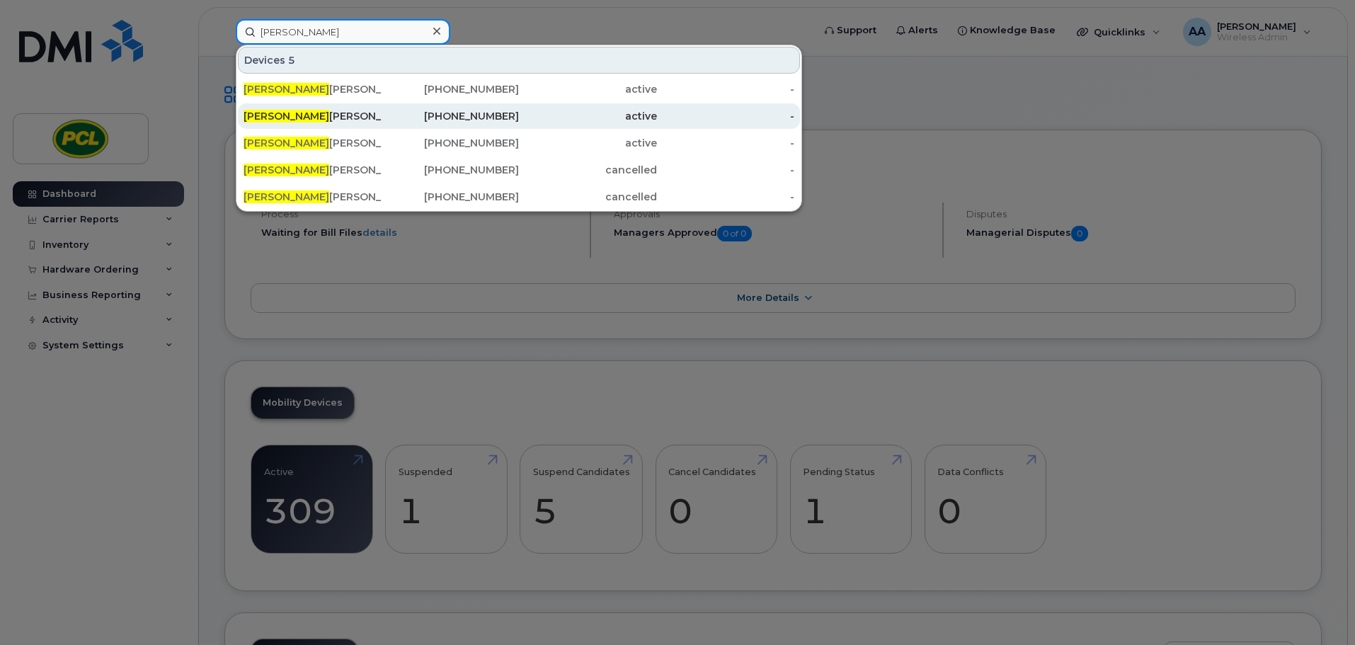
type input "[PERSON_NAME]"
click at [329, 112] on div "[PERSON_NAME] - Tablet" at bounding box center [313, 116] width 138 height 14
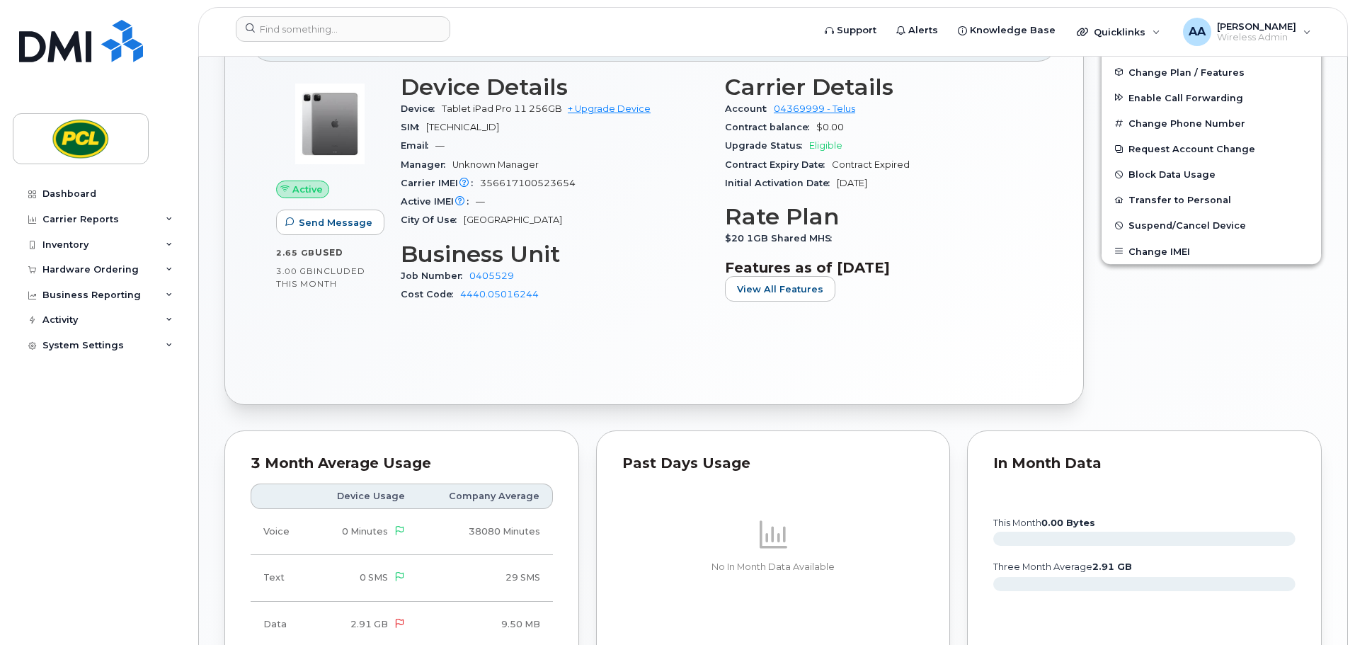
scroll to position [425, 0]
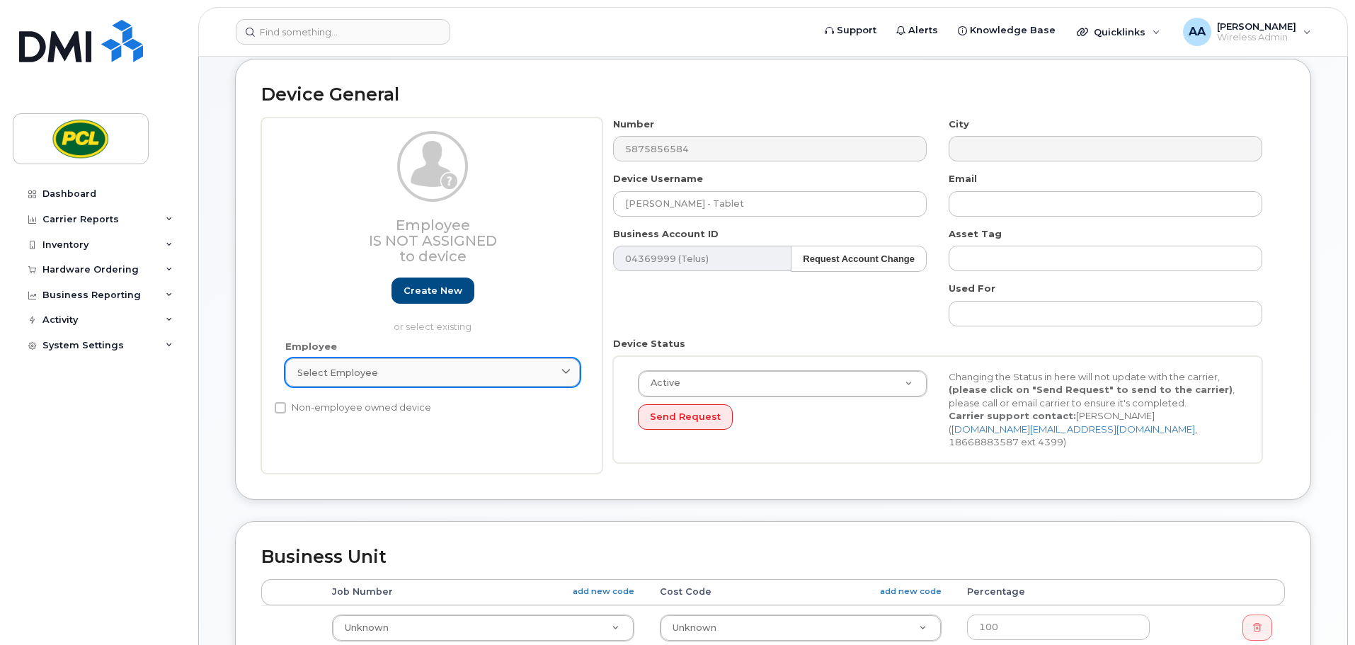
scroll to position [283, 0]
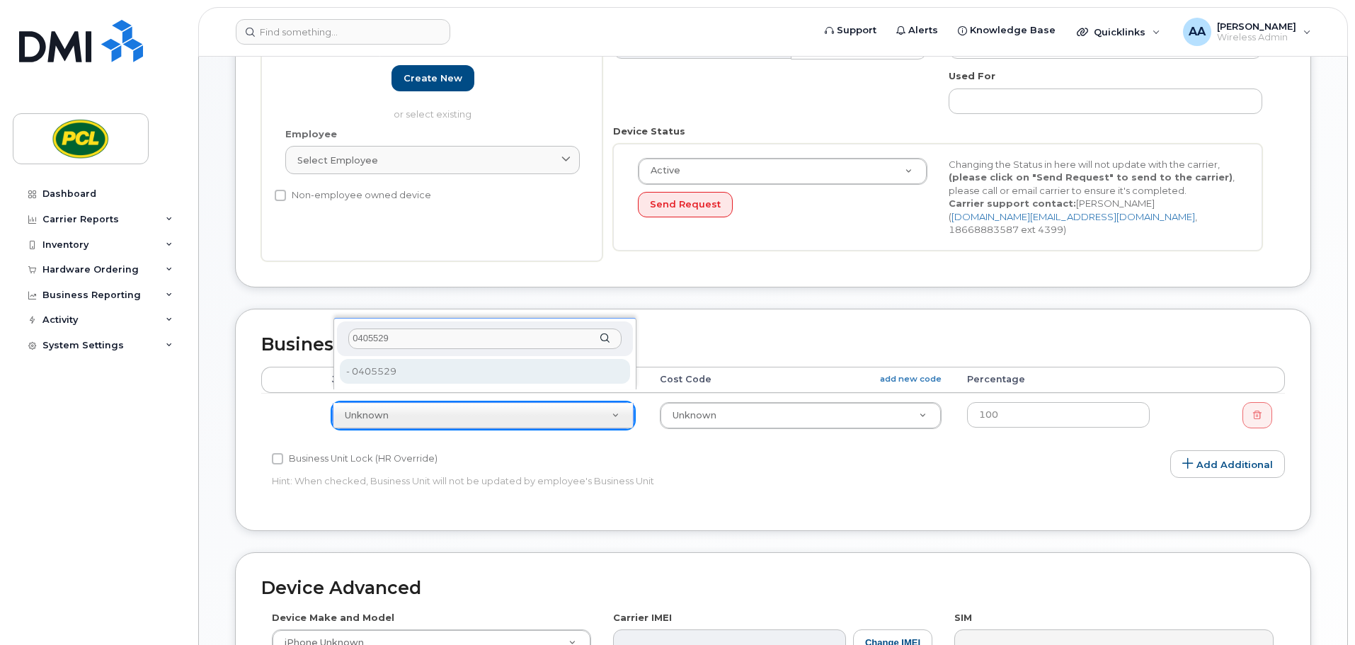
type input "0405529"
type input "2186993"
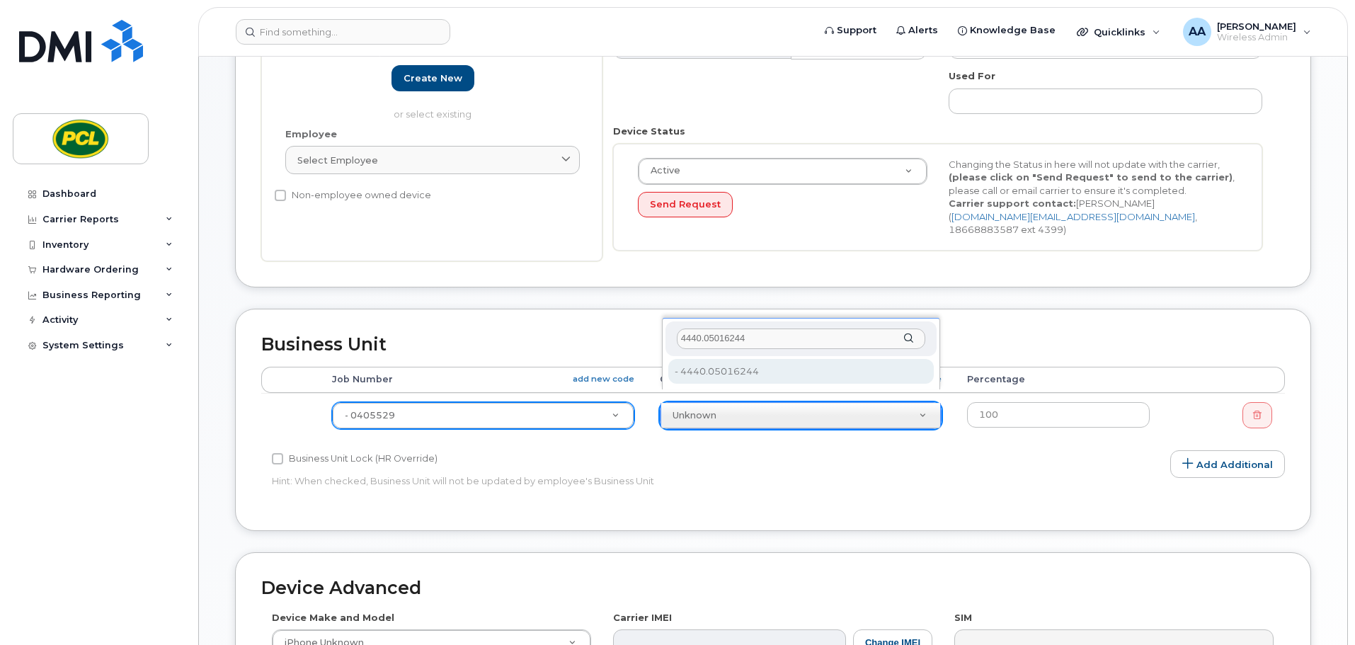
type input "4440.05016244"
type input "2207812"
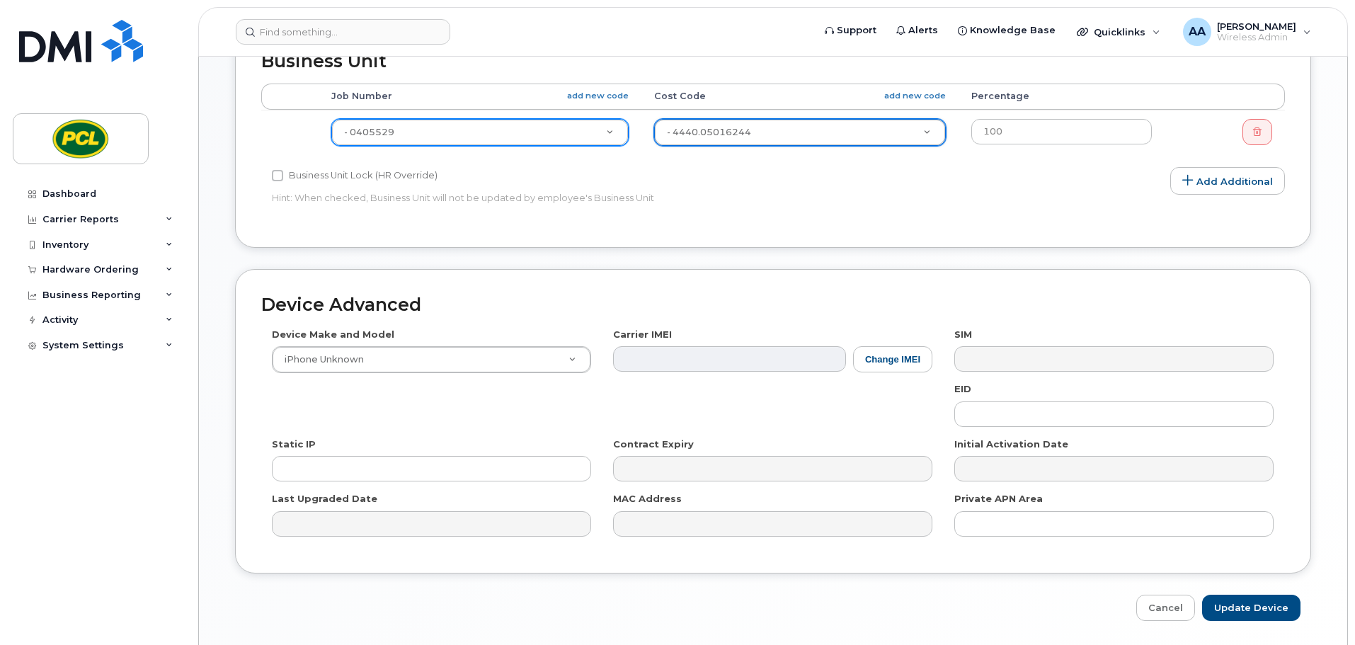
scroll to position [600, 0]
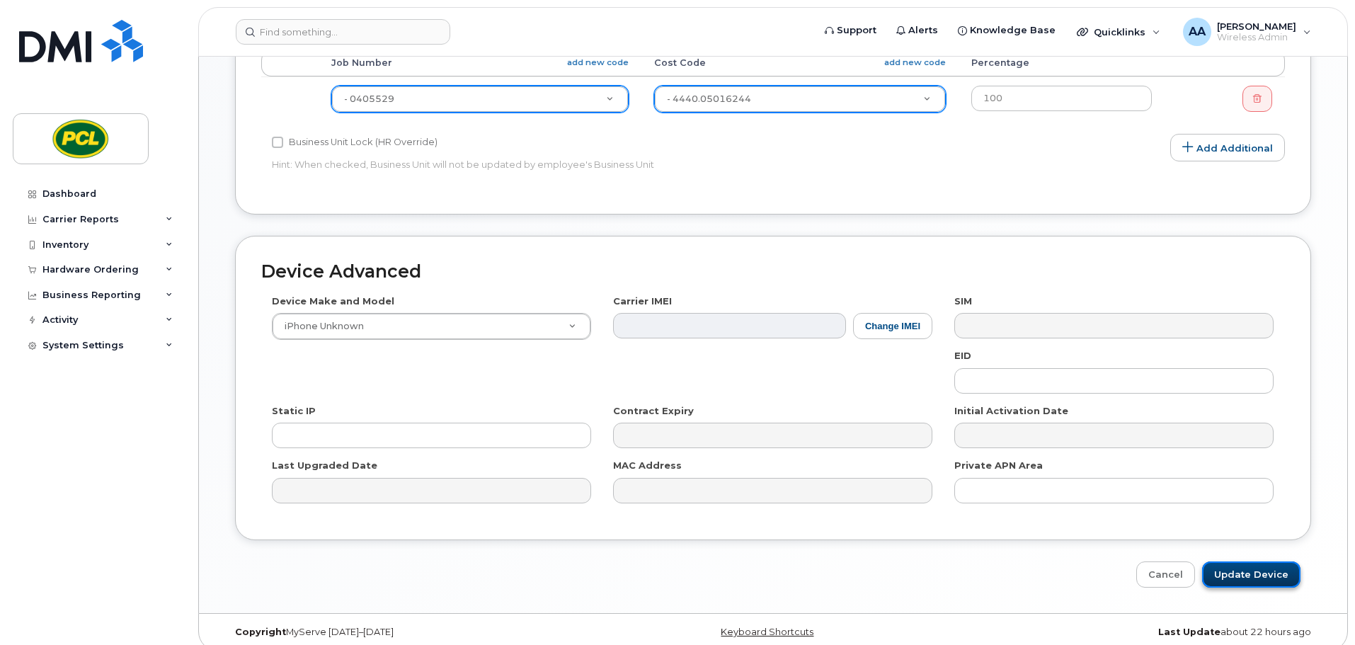
click at [1234, 562] on input "Update Device" at bounding box center [1251, 575] width 98 height 26
type input "Saving..."
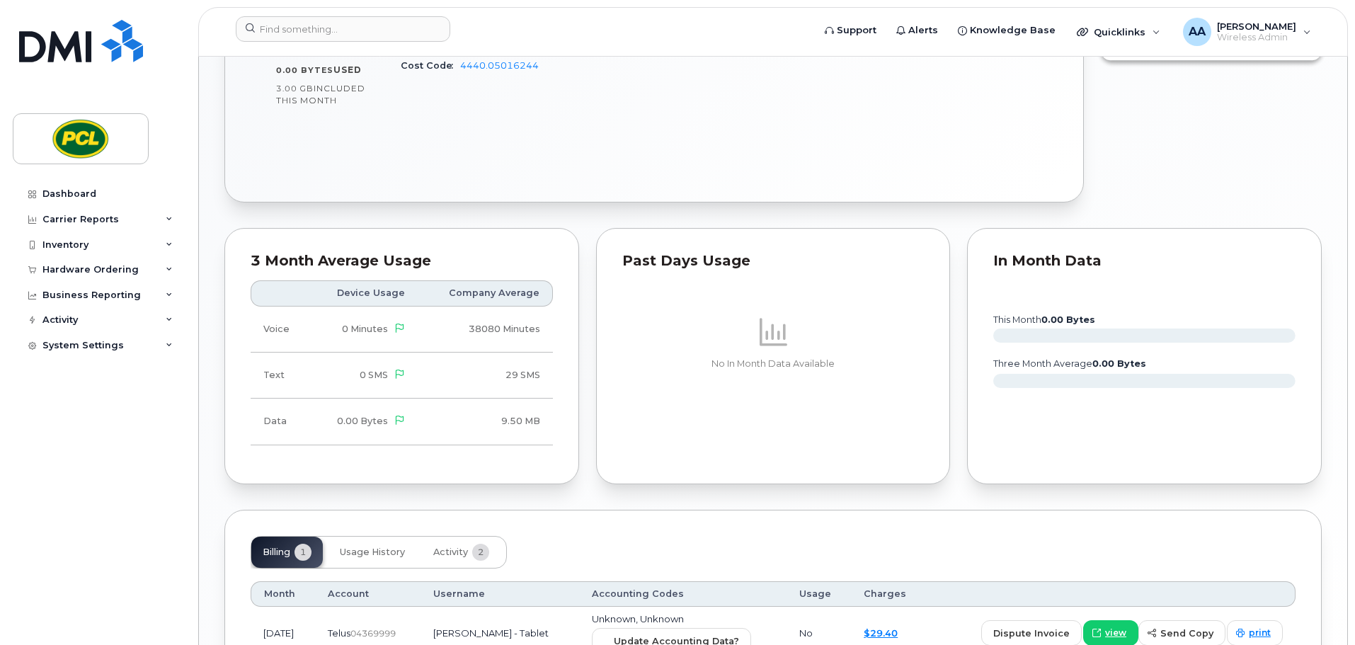
scroll to position [762, 0]
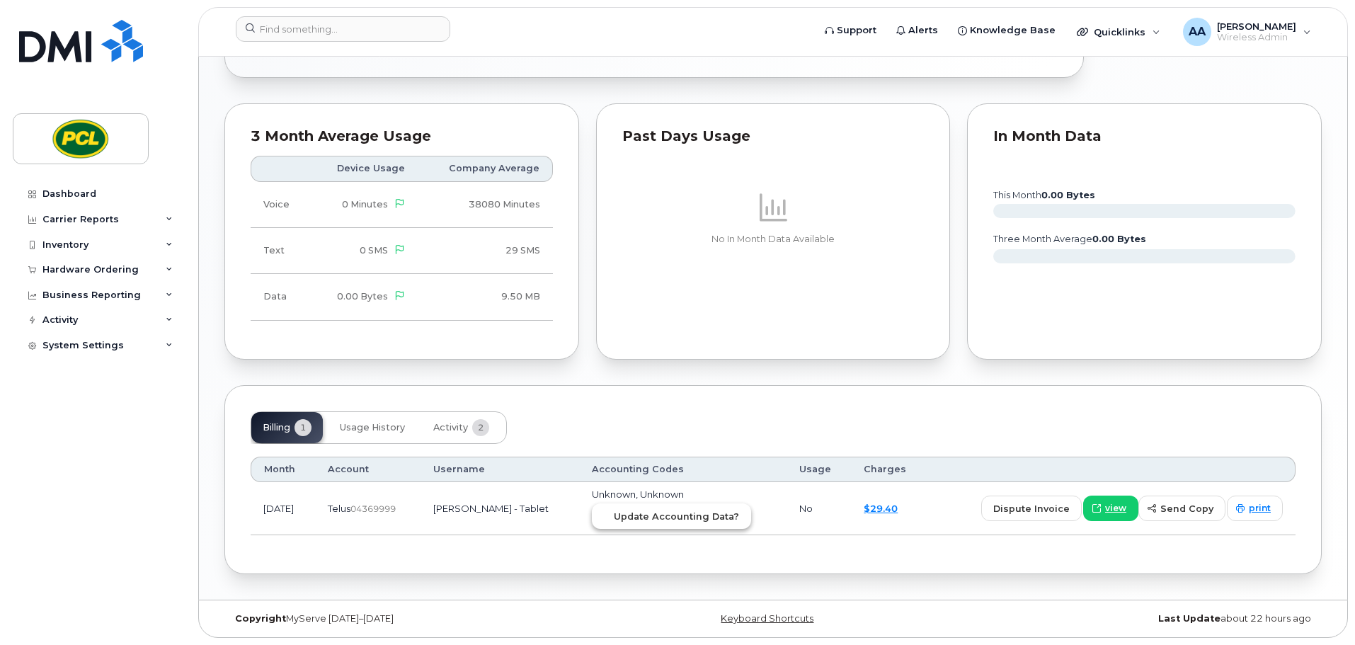
click at [671, 521] on span "Update Accounting Data?" at bounding box center [676, 516] width 125 height 13
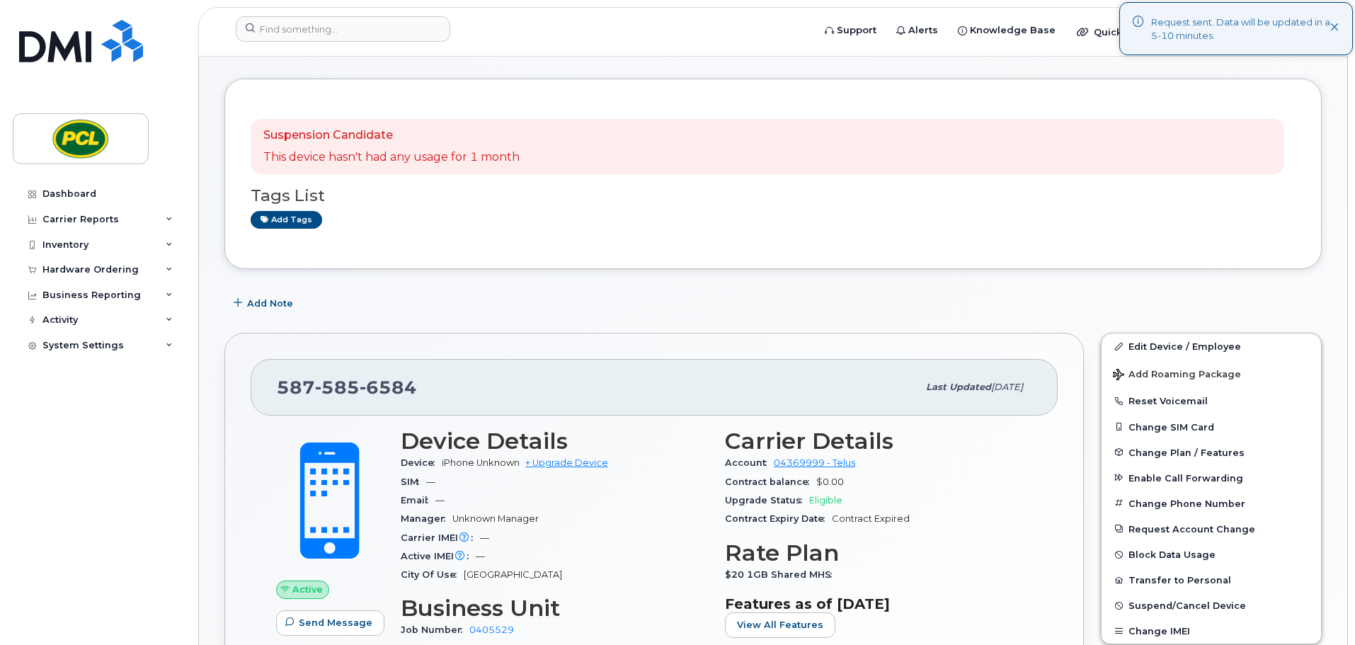
scroll to position [0, 0]
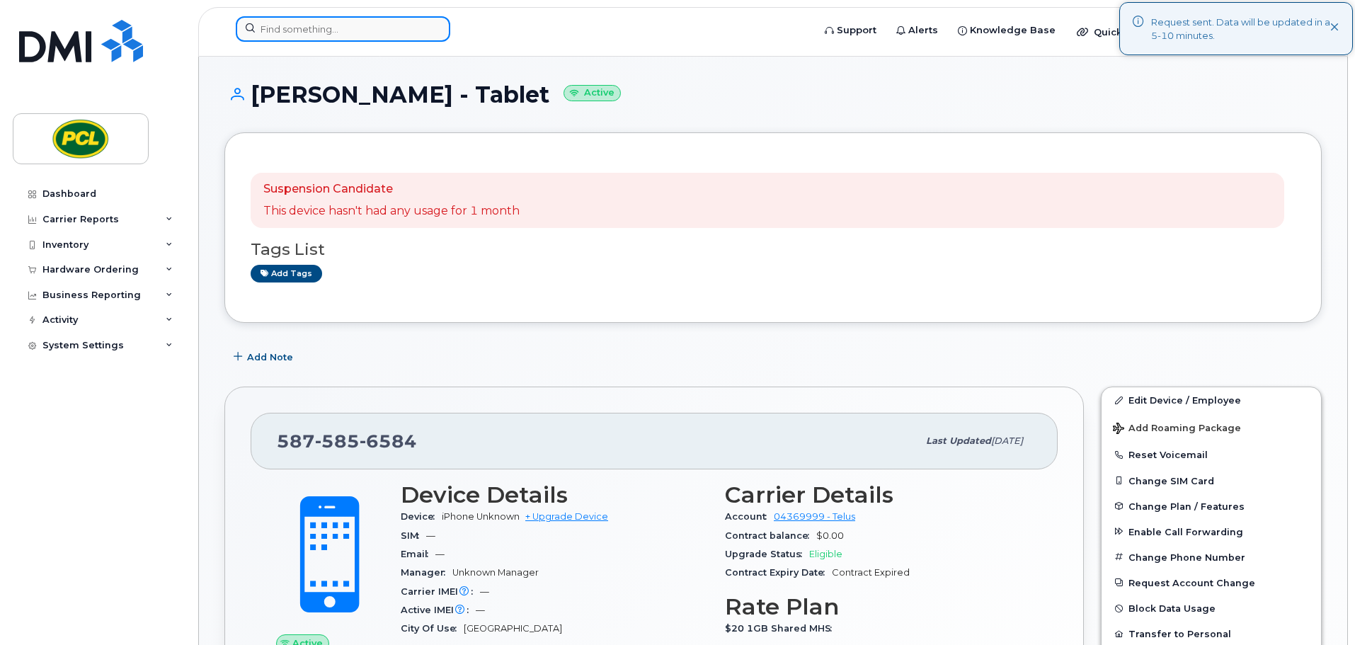
click at [341, 24] on input at bounding box center [343, 28] width 215 height 25
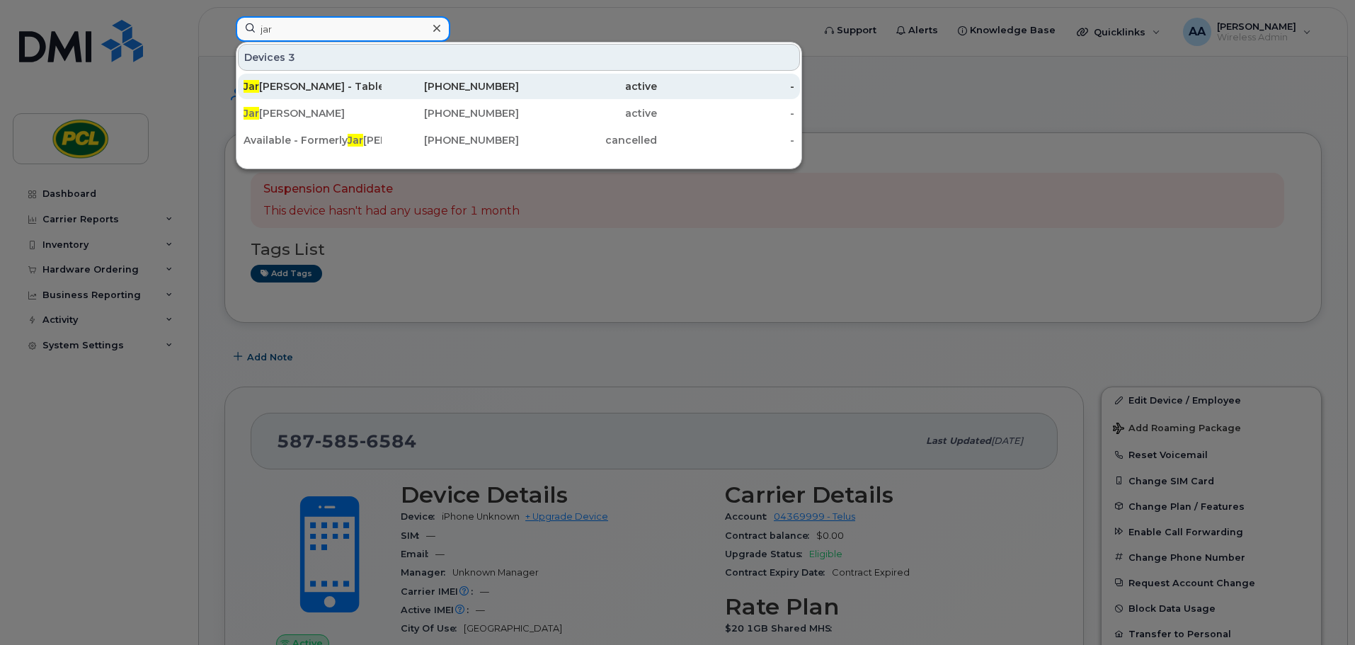
type input "jar"
click at [356, 80] on div "Jar ed Greer - Tablet" at bounding box center [313, 86] width 138 height 14
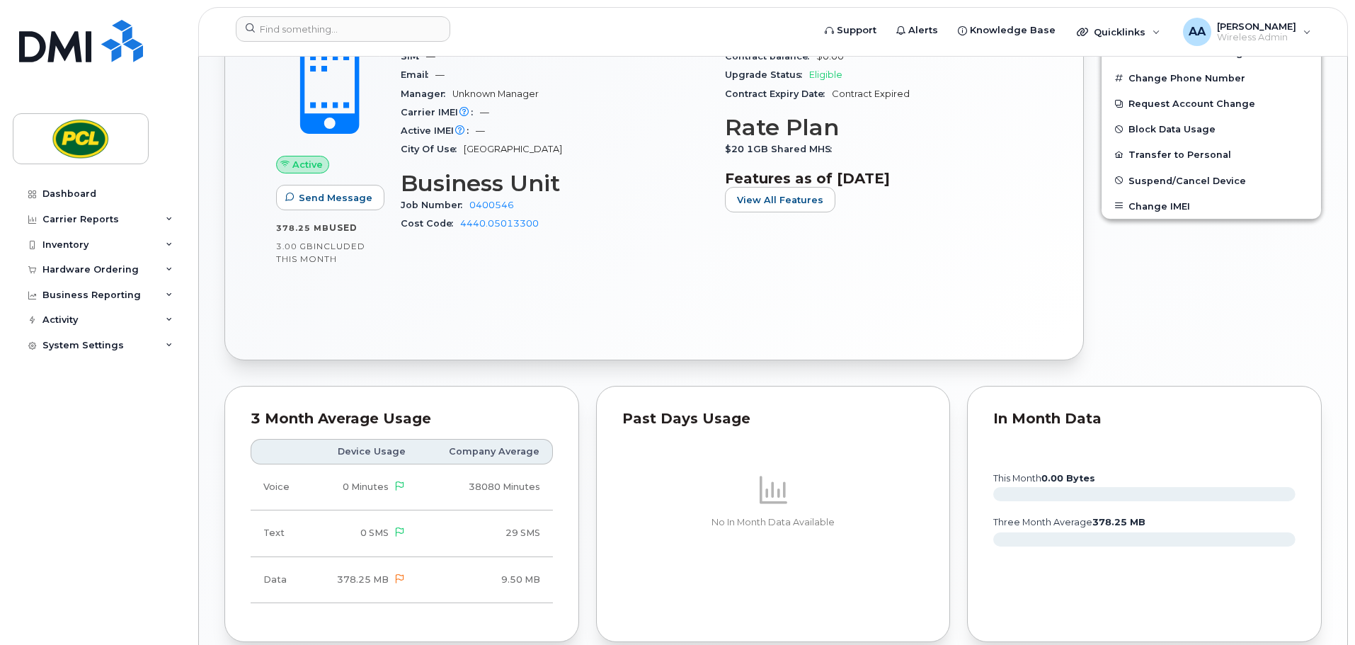
scroll to position [708, 0]
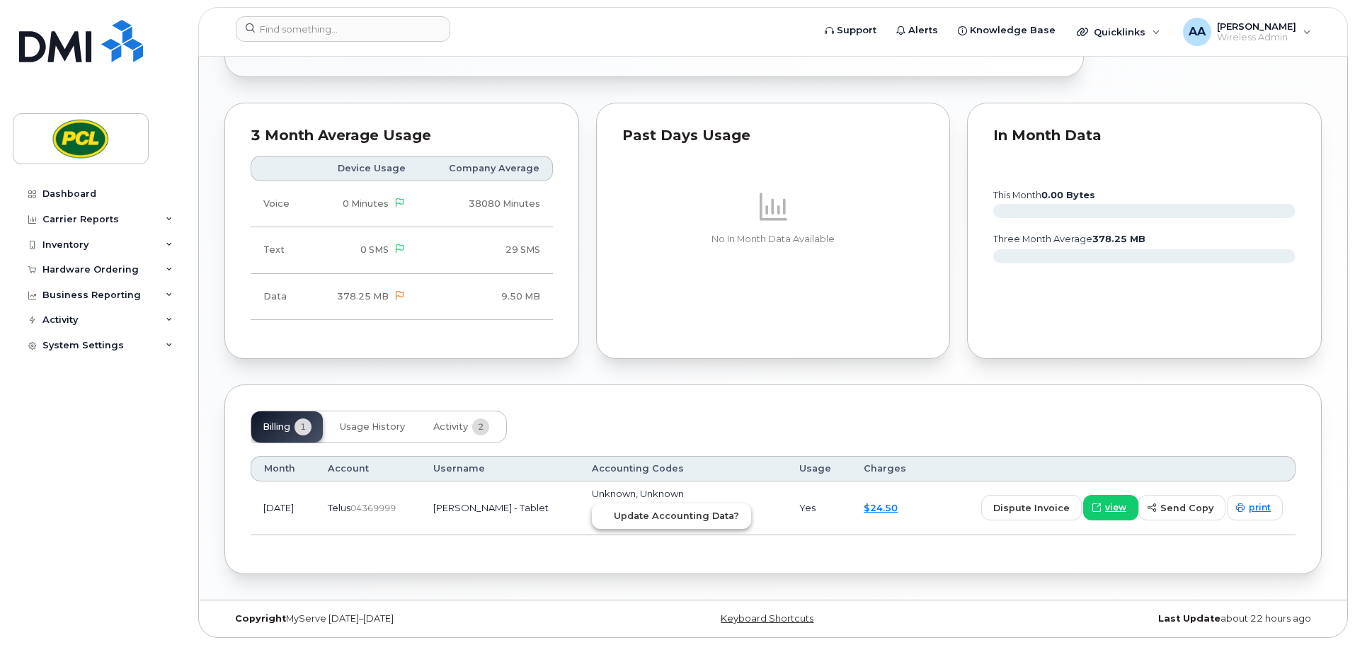
click at [729, 525] on button "Update Accounting Data?" at bounding box center [671, 516] width 159 height 25
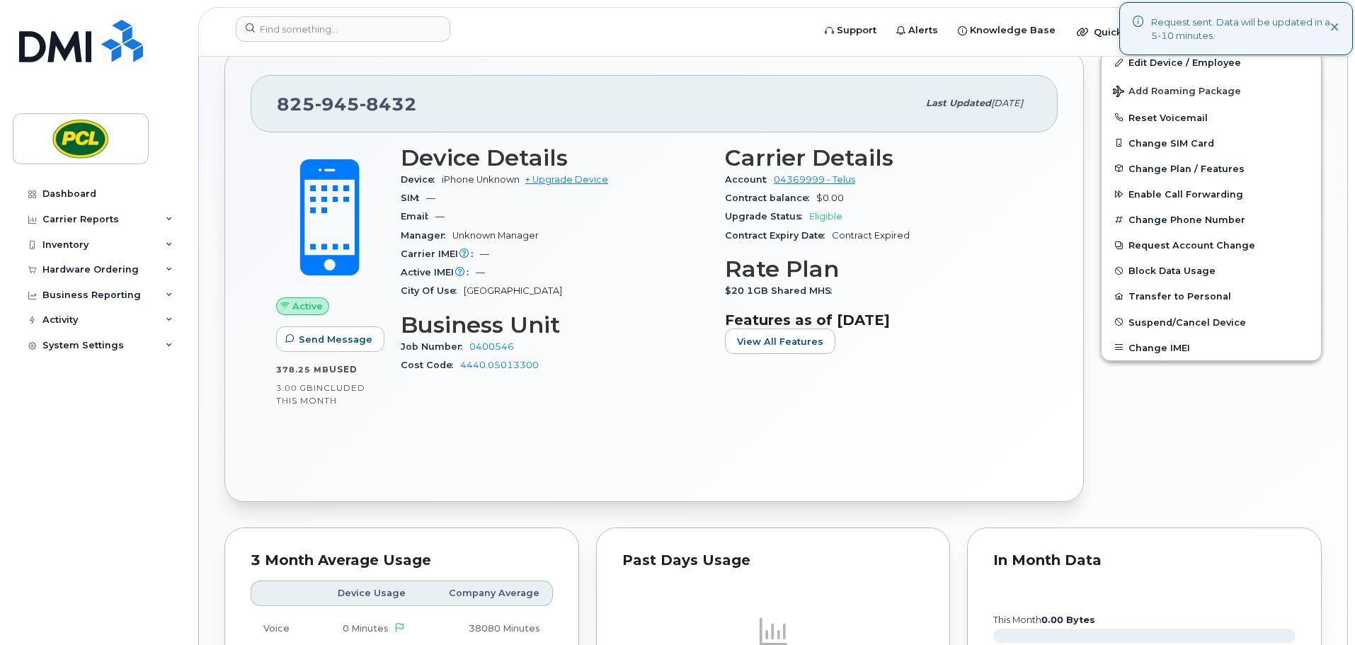
scroll to position [0, 0]
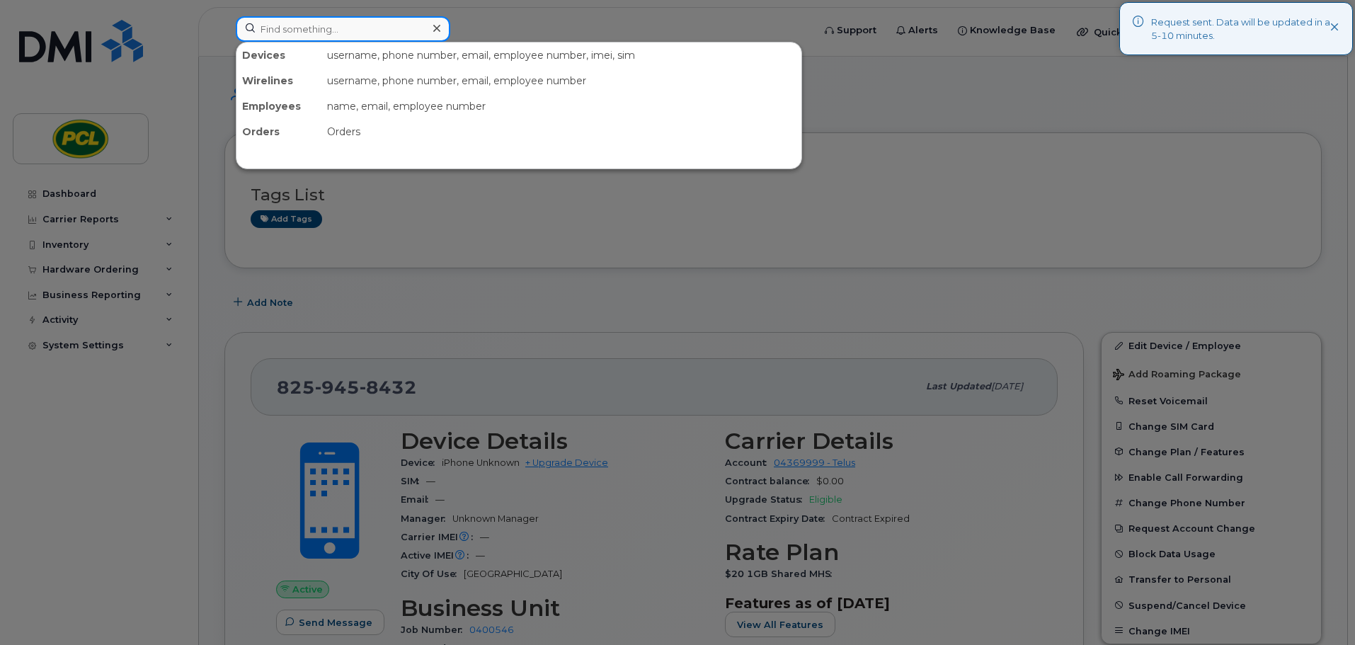
click at [259, 26] on input at bounding box center [343, 28] width 215 height 25
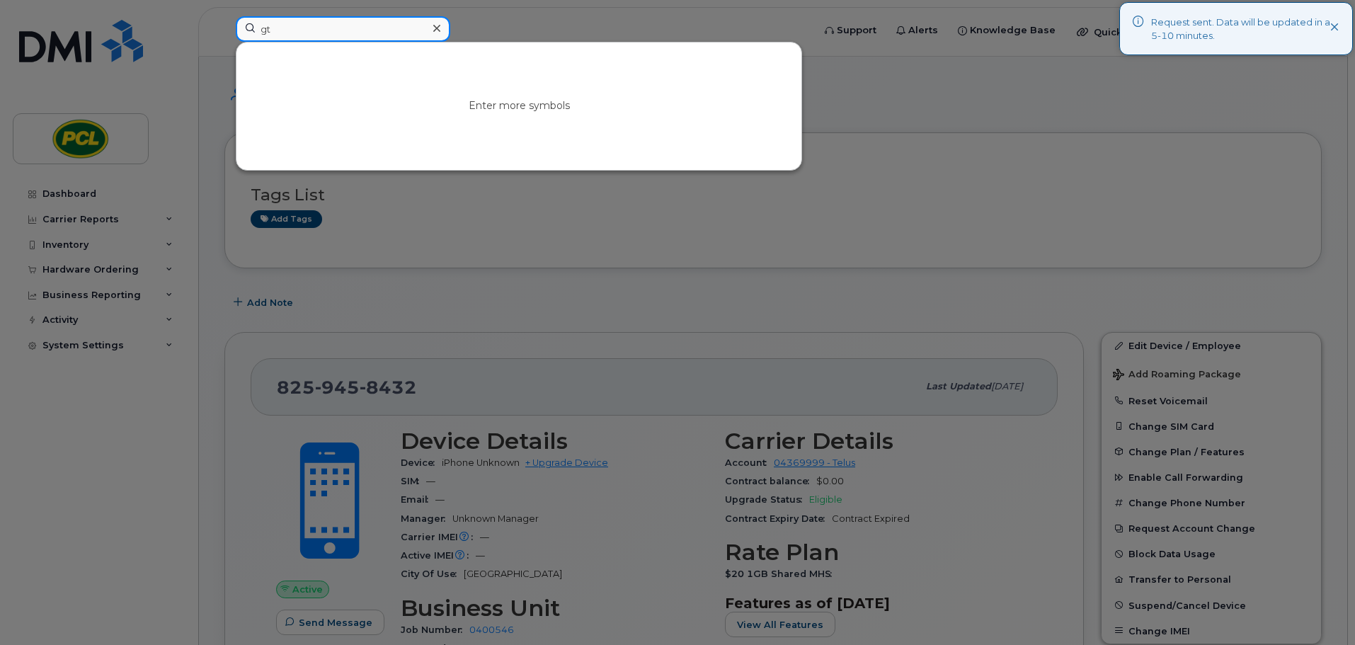
type input "g"
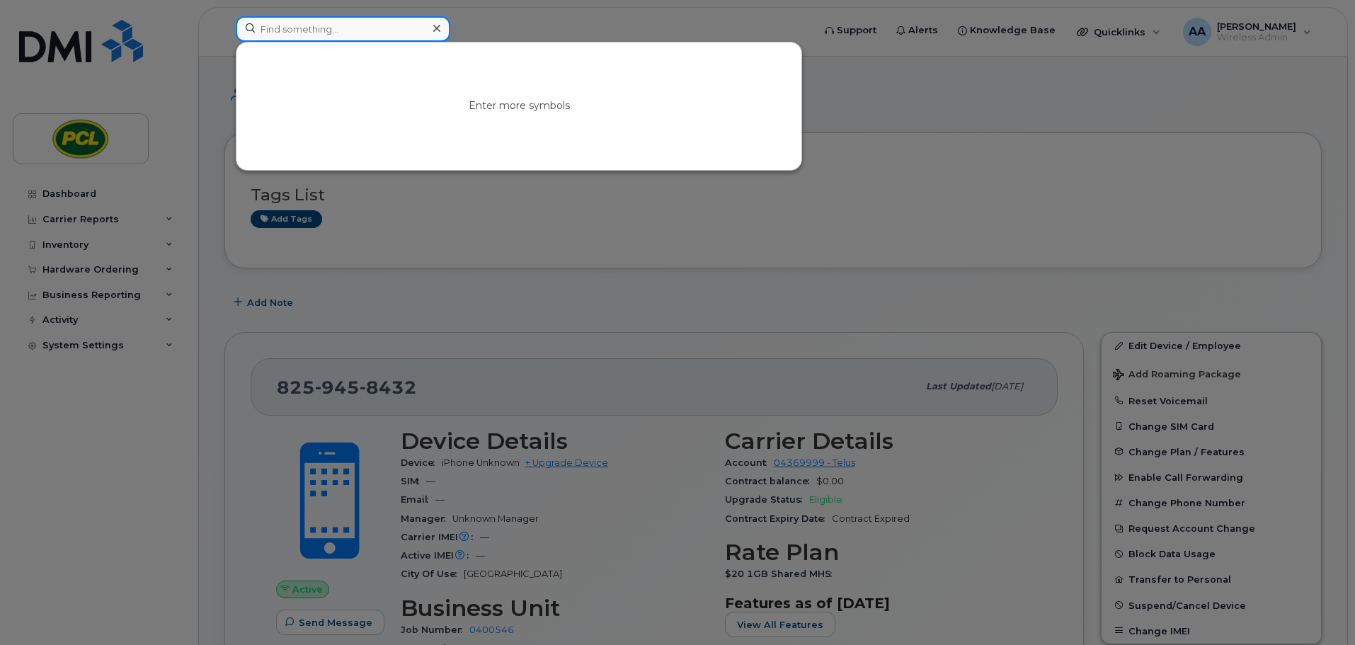
click at [295, 33] on input at bounding box center [343, 28] width 215 height 25
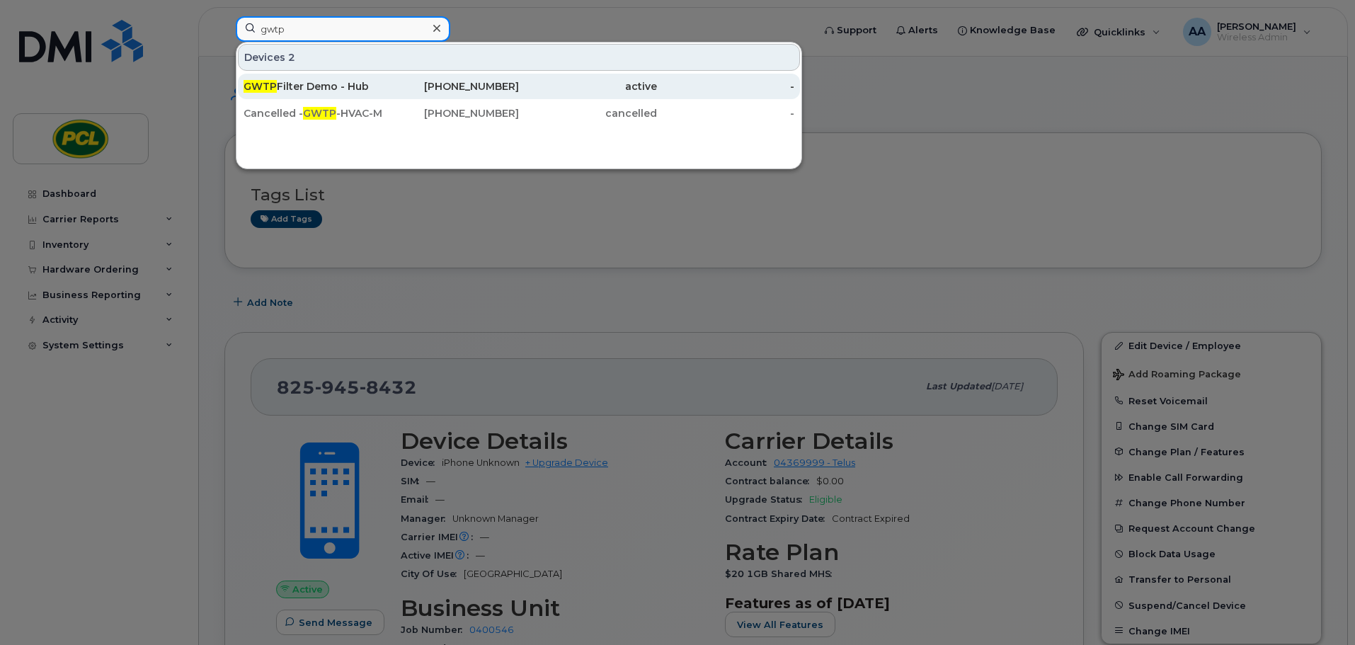
type input "gwtp"
click at [387, 92] on div "587-999-9318" at bounding box center [451, 86] width 138 height 14
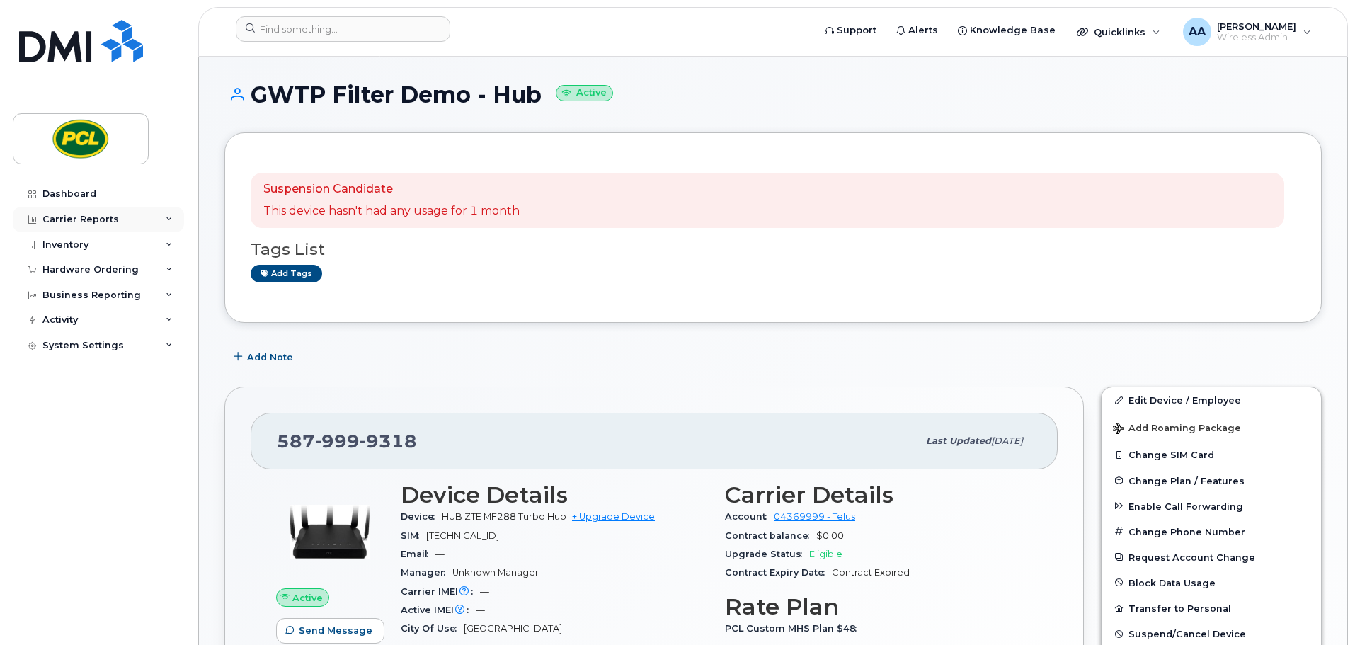
click at [110, 221] on div "Carrier Reports" at bounding box center [80, 219] width 76 height 11
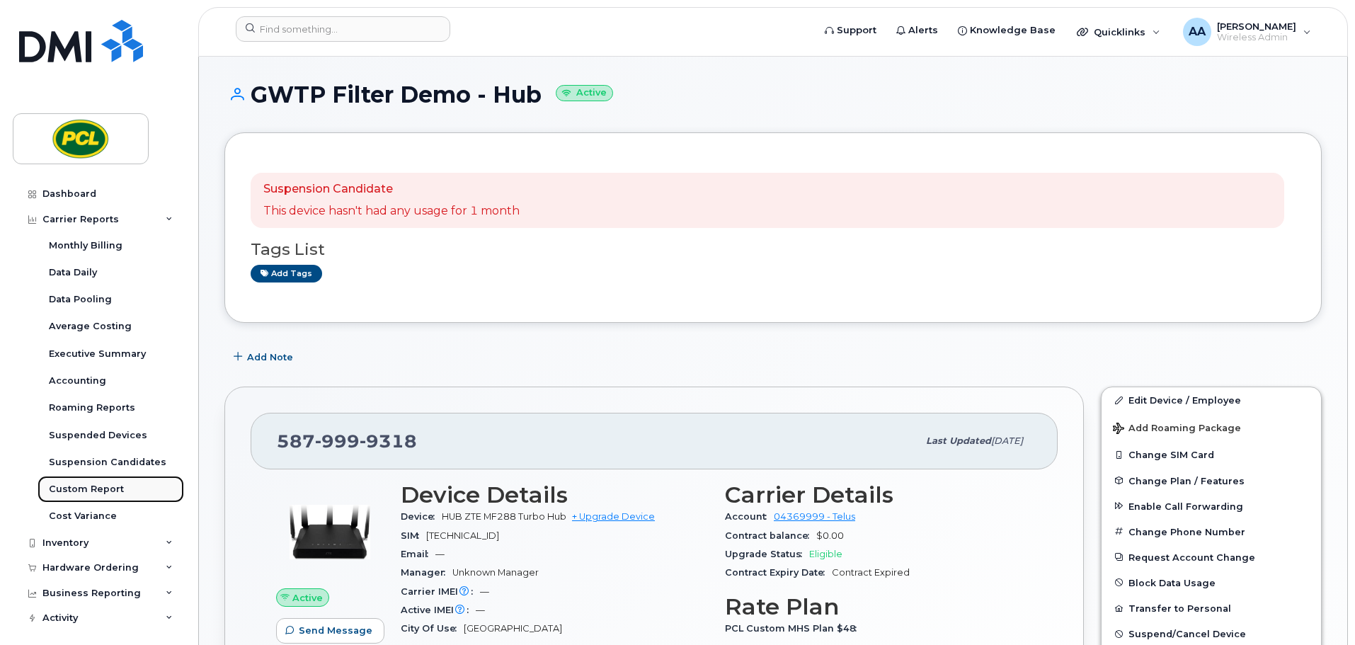
click at [126, 495] on link "Custom Report" at bounding box center [111, 489] width 147 height 27
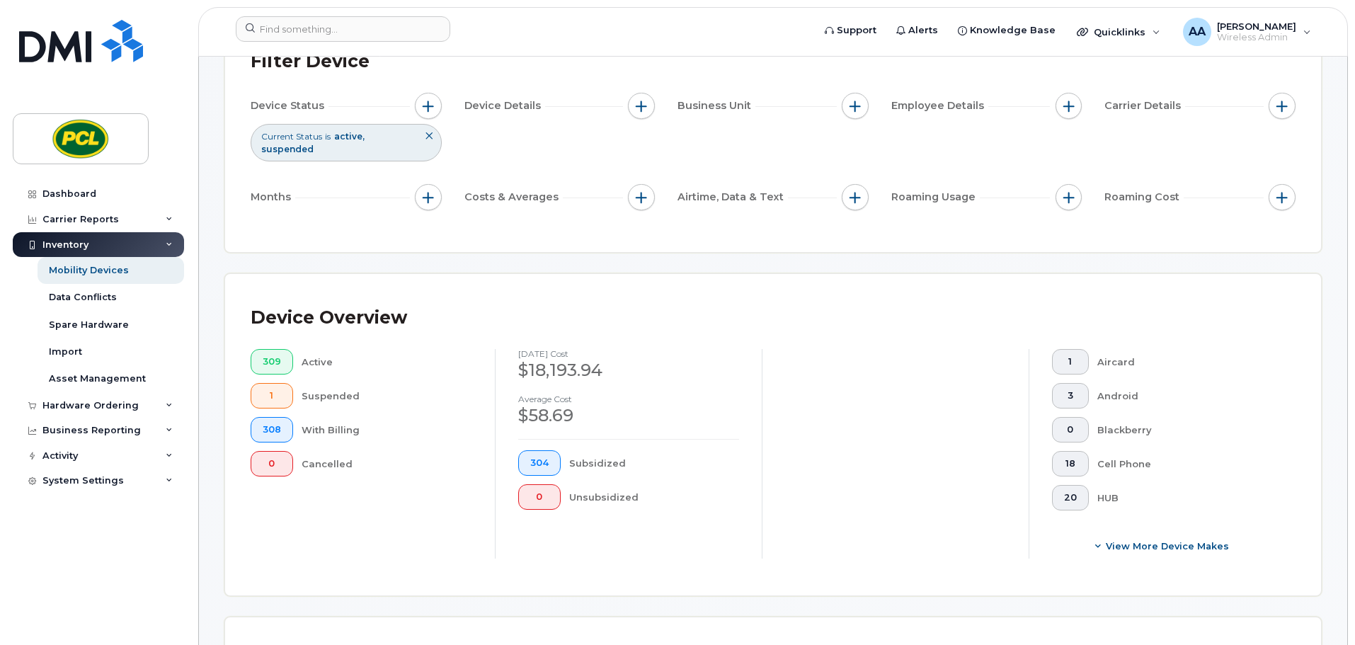
scroll to position [354, 0]
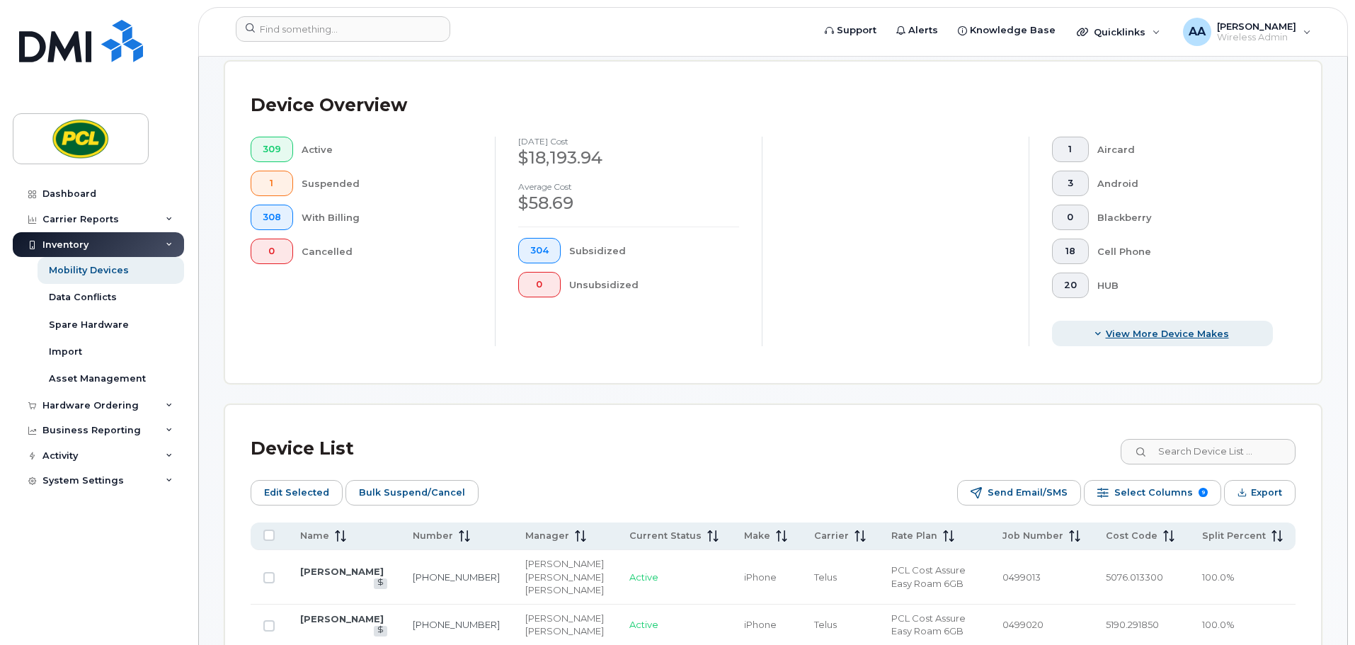
click at [1206, 327] on span "View More Device Makes" at bounding box center [1167, 333] width 123 height 13
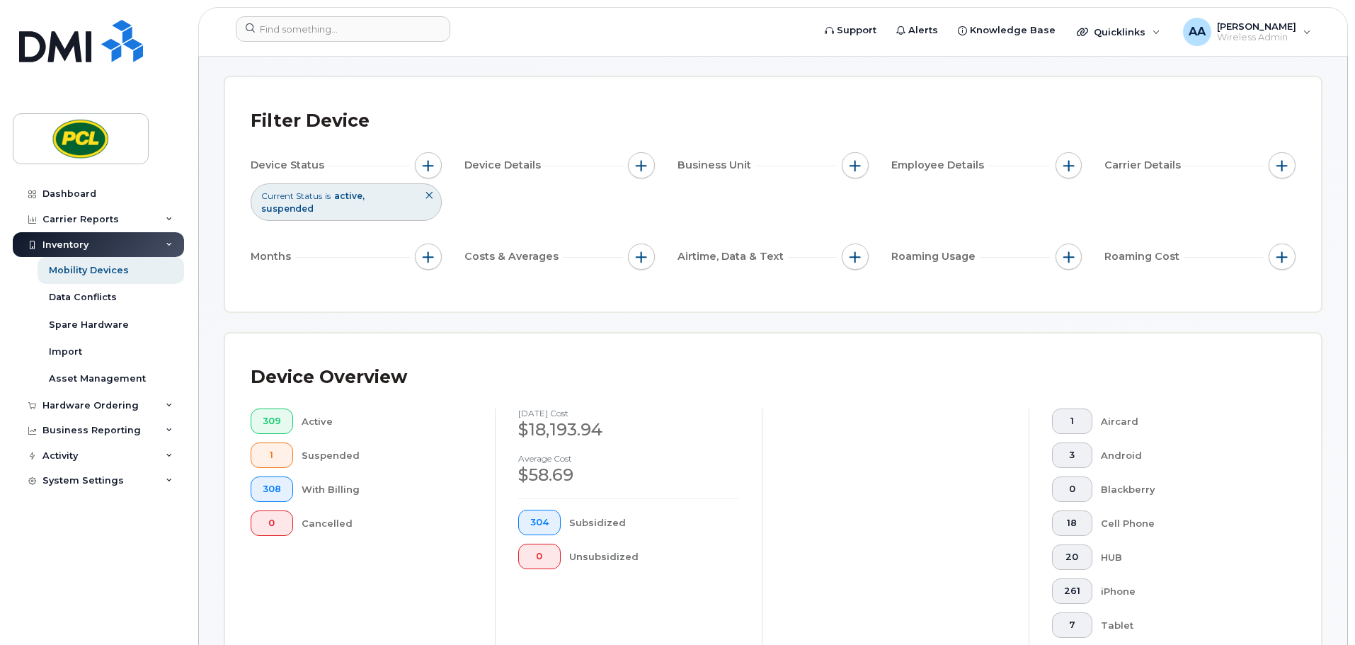
scroll to position [0, 0]
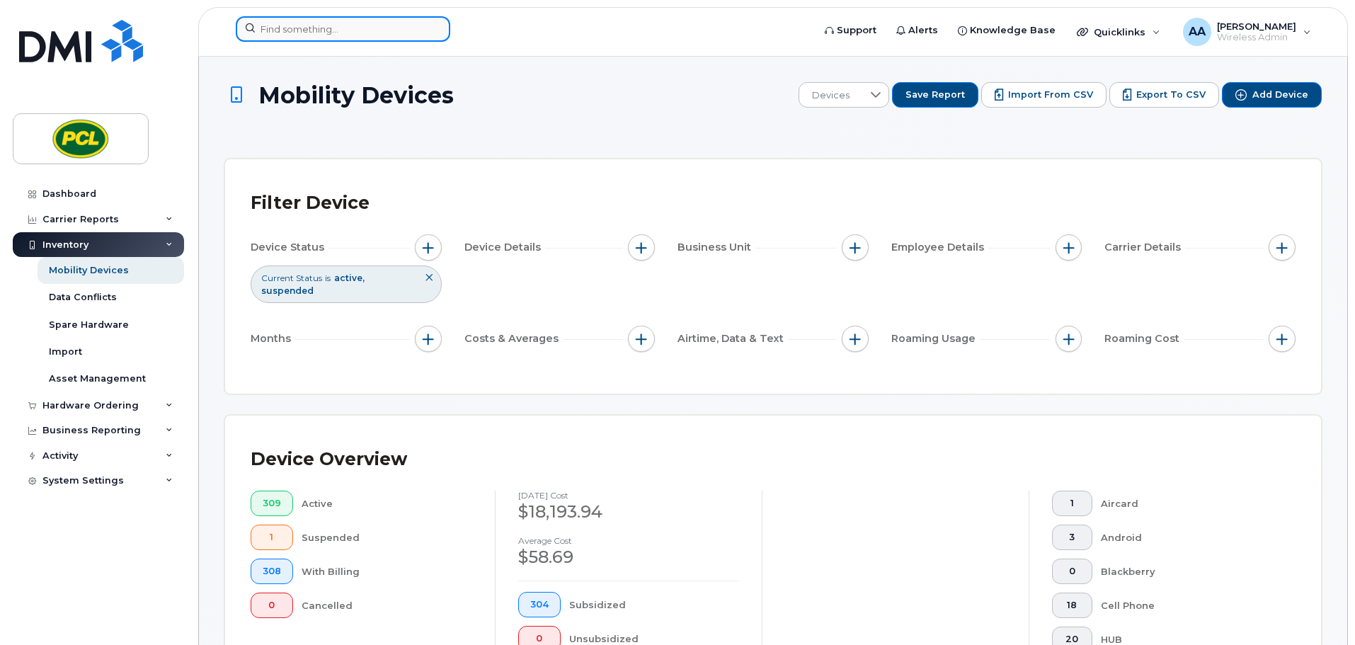
click at [390, 27] on input at bounding box center [343, 28] width 215 height 25
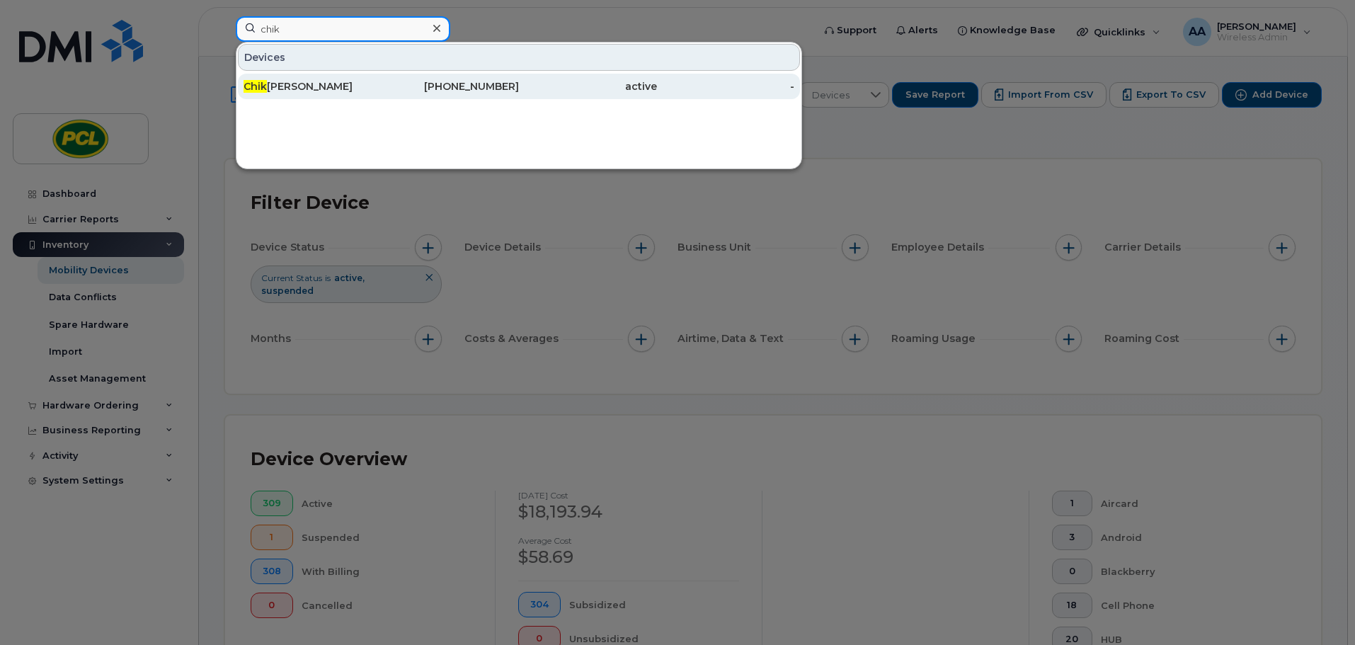
type input "chik"
click at [519, 94] on div "[PHONE_NUMBER]" at bounding box center [588, 86] width 138 height 25
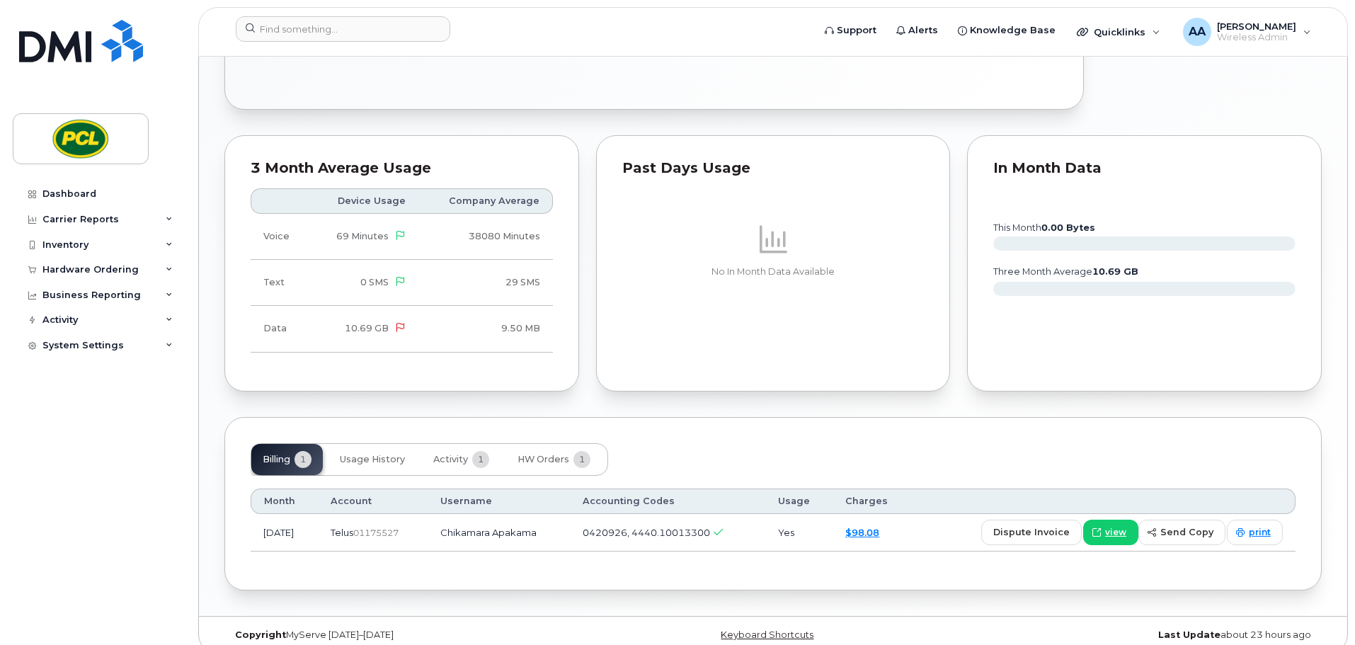
scroll to position [724, 0]
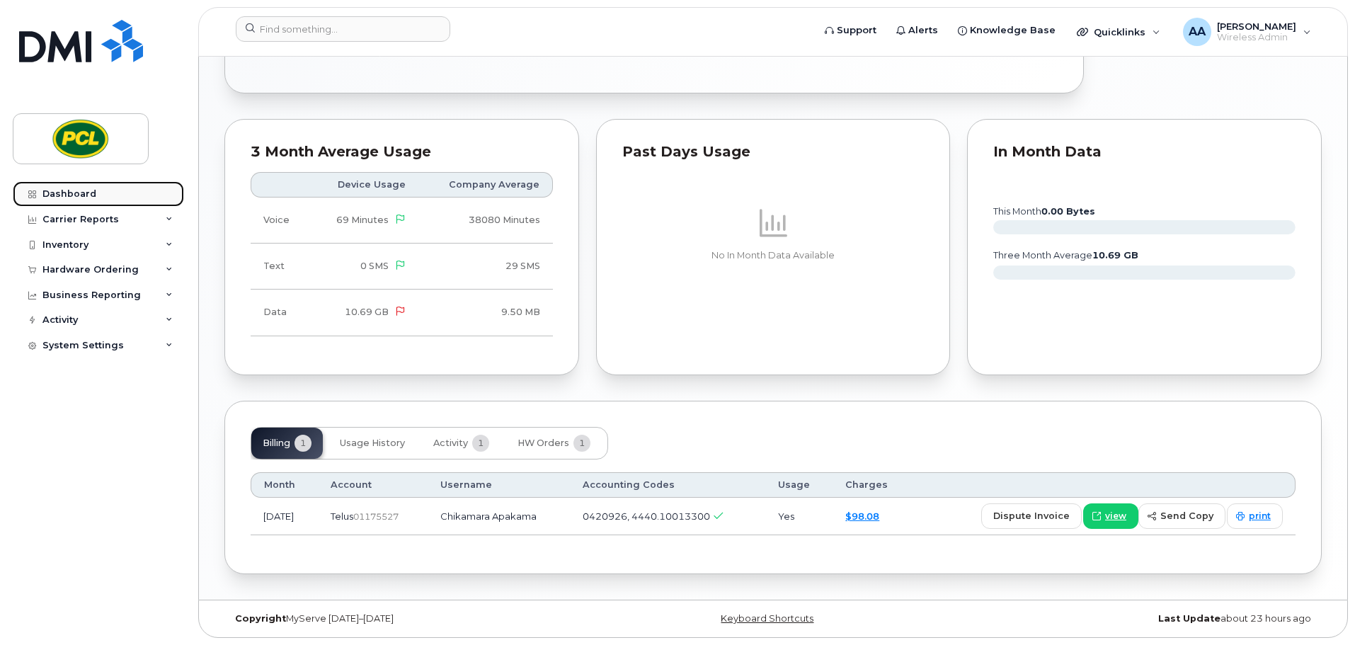
click at [93, 198] on div "Dashboard" at bounding box center [69, 193] width 54 height 11
